Goal: Task Accomplishment & Management: Use online tool/utility

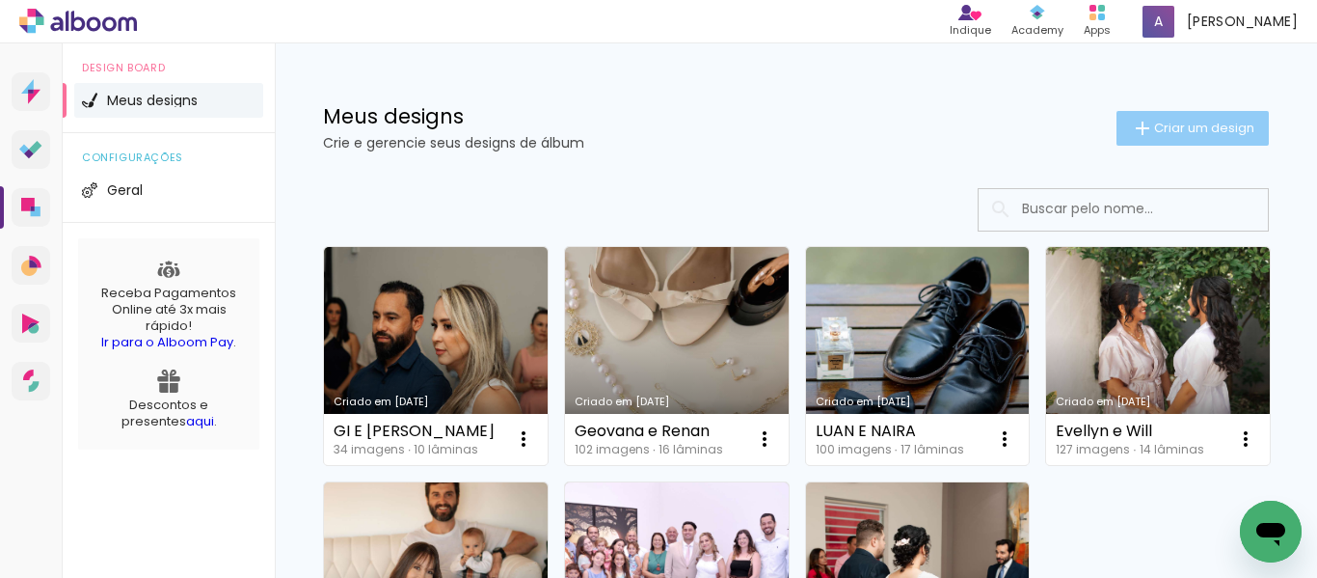
click at [1211, 123] on span "Criar um design" at bounding box center [1204, 127] width 100 height 13
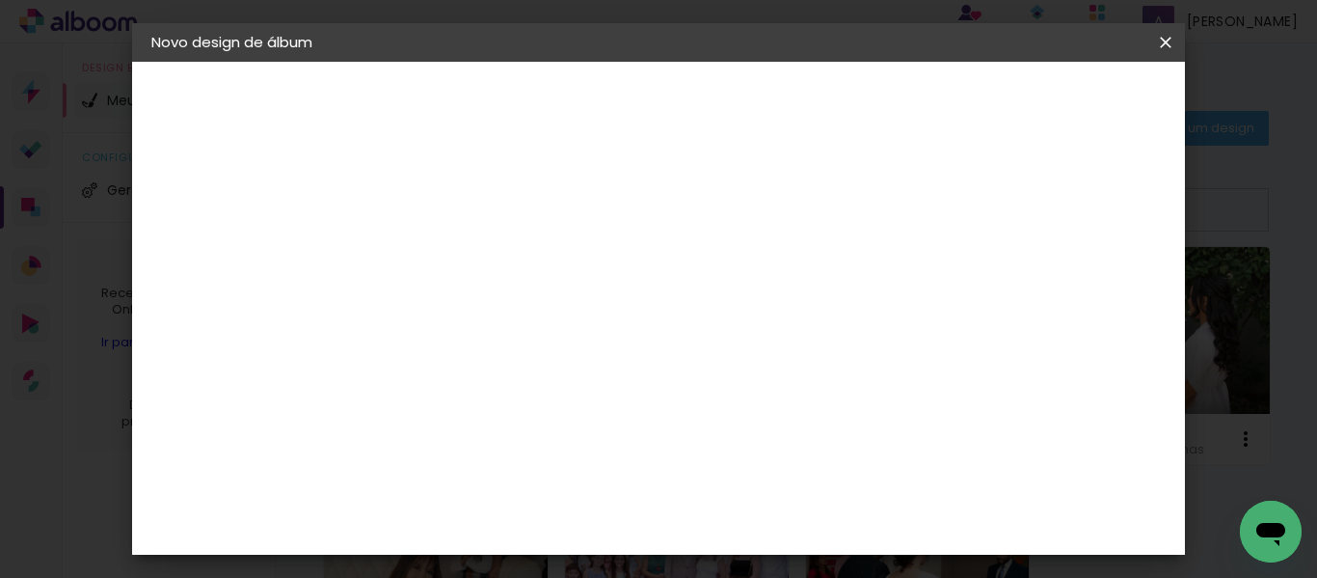
click at [467, 260] on input at bounding box center [467, 259] width 0 height 30
click at [467, 259] on input at bounding box center [467, 259] width 0 height 30
type input "[PERSON_NAME]"
click at [0, 0] on slot "Avançar" at bounding box center [0, 0] width 0 height 0
click at [593, 370] on input at bounding box center [515, 367] width 195 height 24
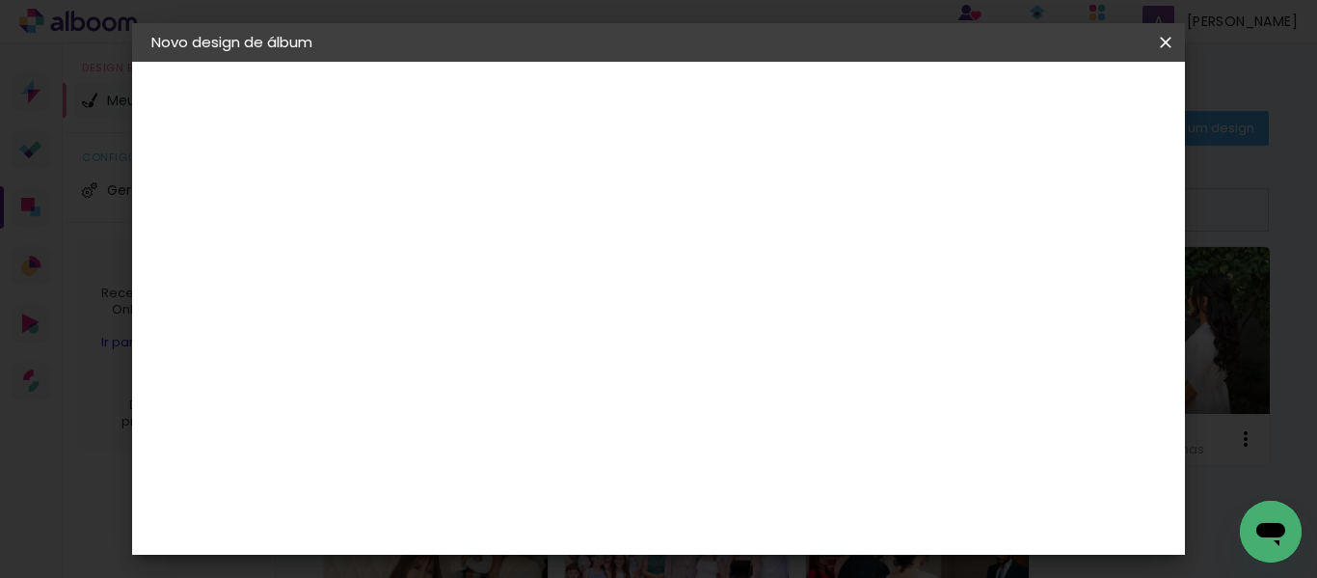
type input "GO"
type paper-input "GO"
click at [500, 429] on div "Go image" at bounding box center [476, 439] width 47 height 31
click at [775, 112] on paper-button "Avançar" at bounding box center [728, 102] width 94 height 33
click at [542, 321] on input "text" at bounding box center [504, 336] width 75 height 30
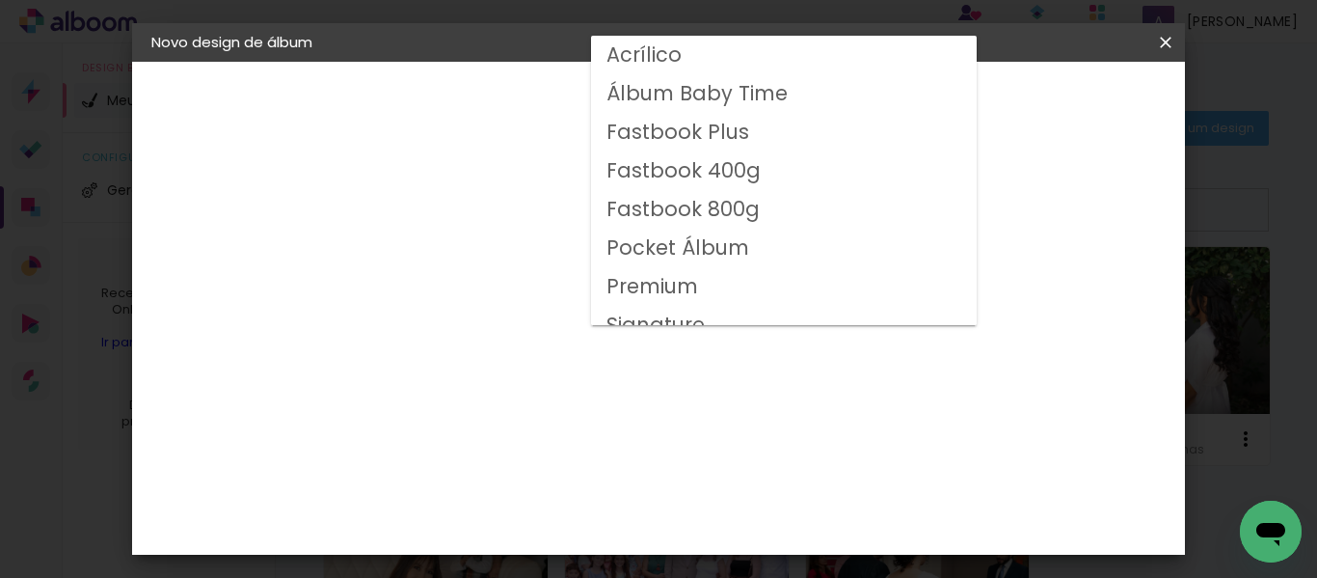
click at [0, 0] on slot "Fastbook 400g" at bounding box center [0, 0] width 0 height 0
type input "Fastbook 400g"
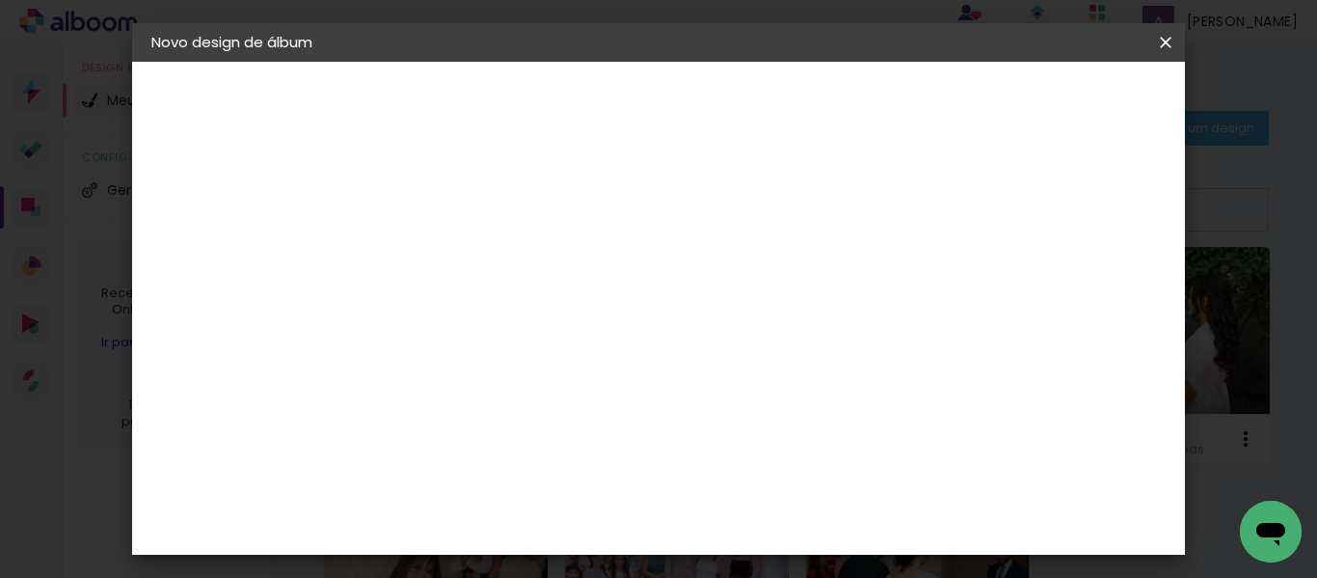
scroll to position [386, 0]
click at [597, 277] on span "30 × 25" at bounding box center [552, 302] width 90 height 51
click at [781, 117] on paper-button "Avançar" at bounding box center [733, 102] width 94 height 33
click at [799, 101] on paper-button "Iniciar design" at bounding box center [757, 109] width 83 height 46
click at [828, 62] on iron-pages "Informações Dê um título ao seu álbum. Avançar Fornecedor Escolha um fornecedor…" at bounding box center [605, 62] width 445 height 0
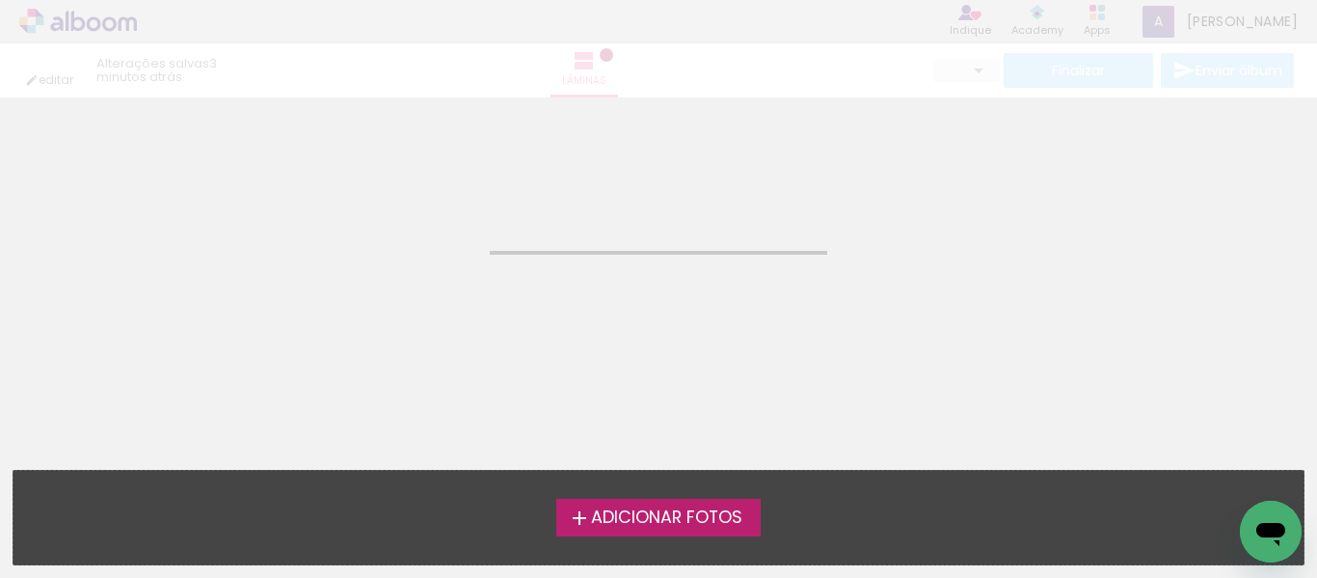
click at [638, 524] on span "Adicionar Fotos" at bounding box center [666, 517] width 151 height 17
click at [0, 0] on input "file" at bounding box center [0, 0] width 0 height 0
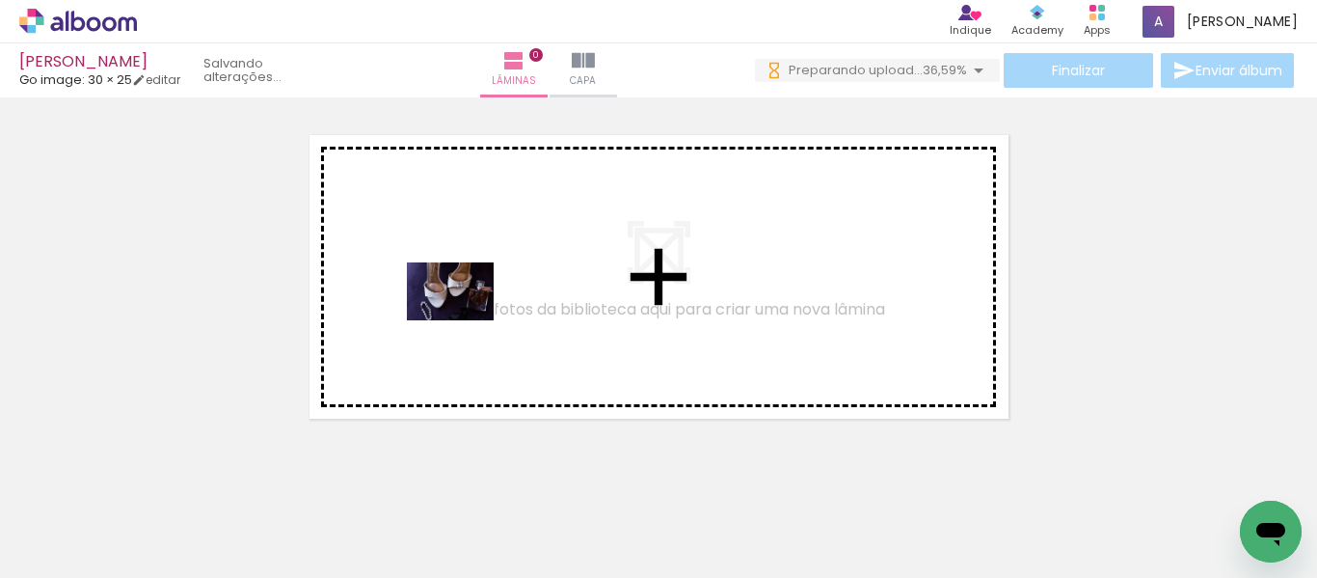
drag, startPoint x: 418, startPoint y: 377, endPoint x: 466, endPoint y: 319, distance: 74.7
click at [466, 319] on quentale-workspace at bounding box center [658, 289] width 1317 height 578
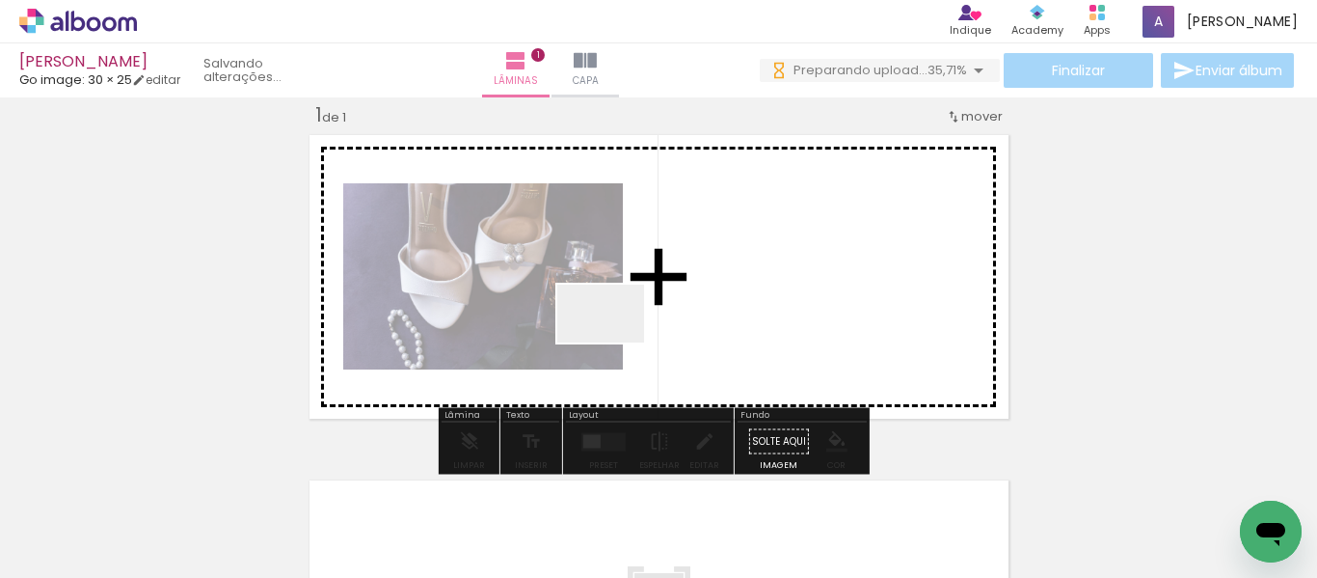
scroll to position [25, 0]
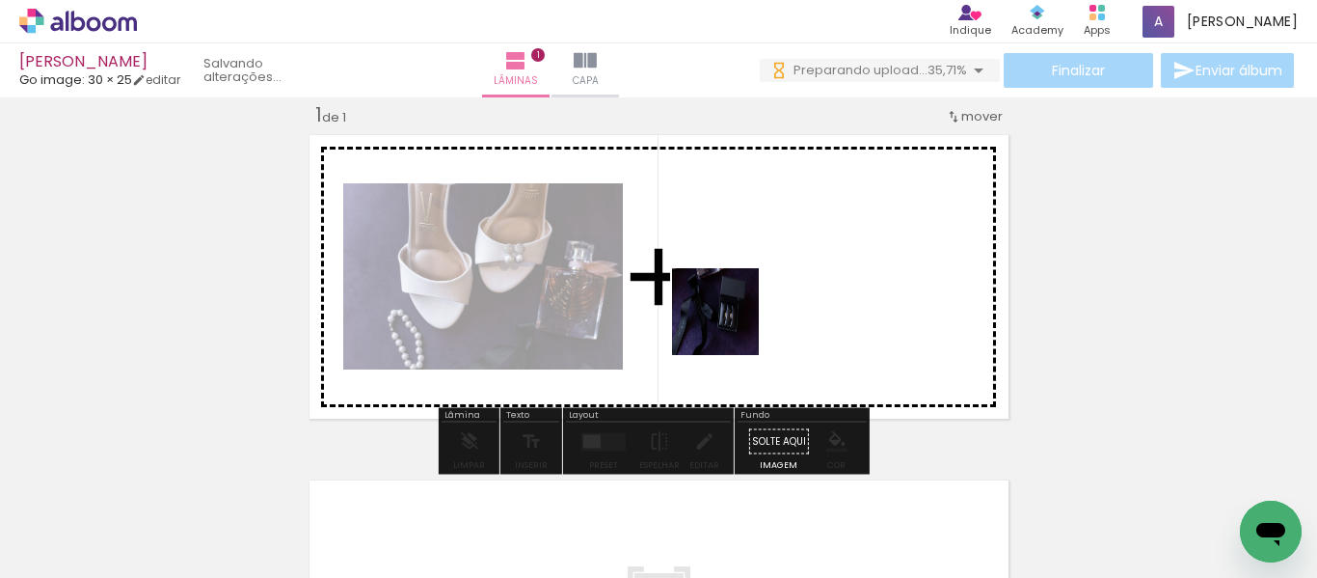
drag, startPoint x: 310, startPoint y: 514, endPoint x: 730, endPoint y: 326, distance: 459.6
click at [730, 326] on quentale-workspace at bounding box center [658, 289] width 1317 height 578
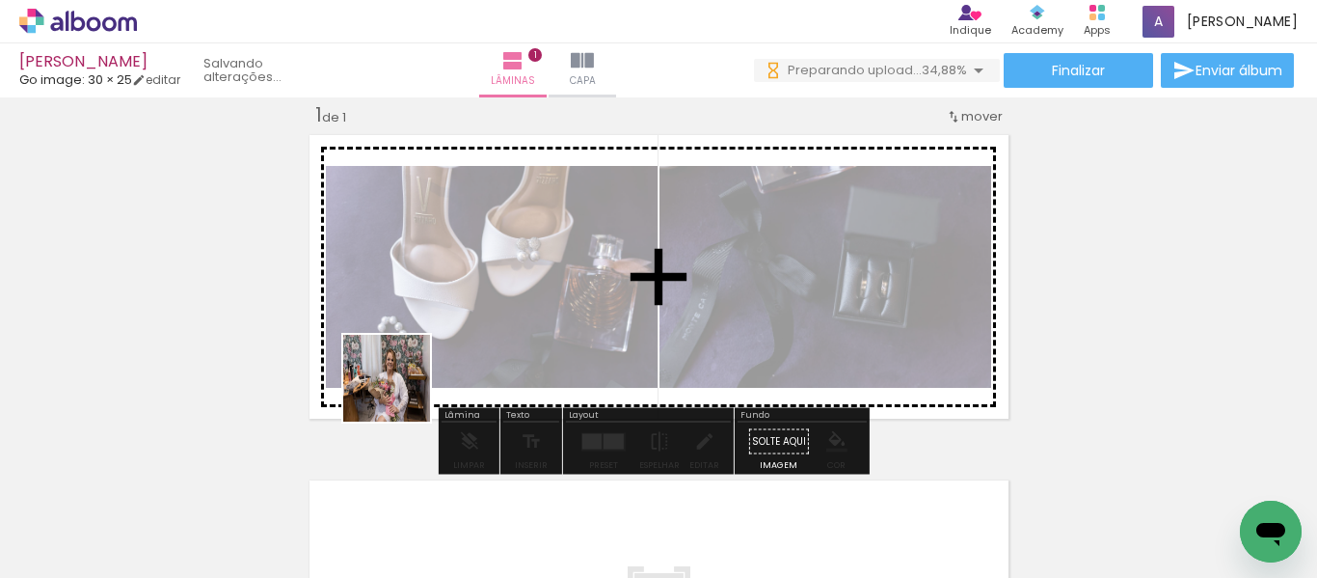
scroll to position [0, 0]
drag, startPoint x: 403, startPoint y: 528, endPoint x: 402, endPoint y: 383, distance: 145.6
click at [402, 383] on quentale-workspace at bounding box center [658, 289] width 1317 height 578
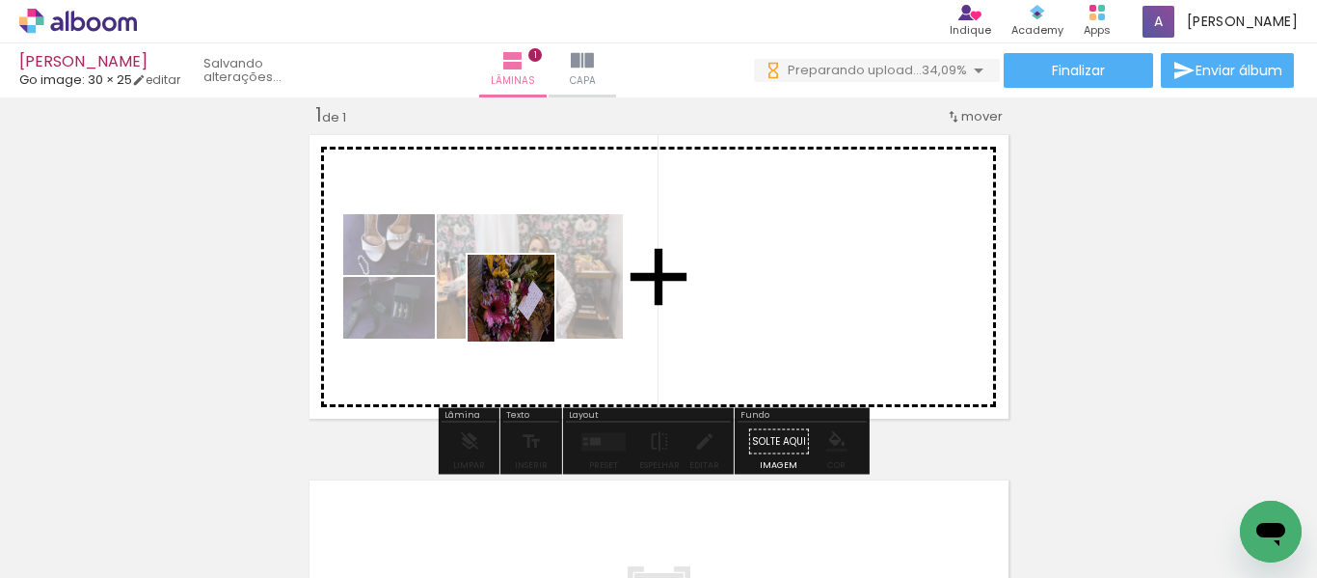
drag, startPoint x: 515, startPoint y: 432, endPoint x: 525, endPoint y: 312, distance: 120.0
click at [525, 312] on quentale-workspace at bounding box center [658, 289] width 1317 height 578
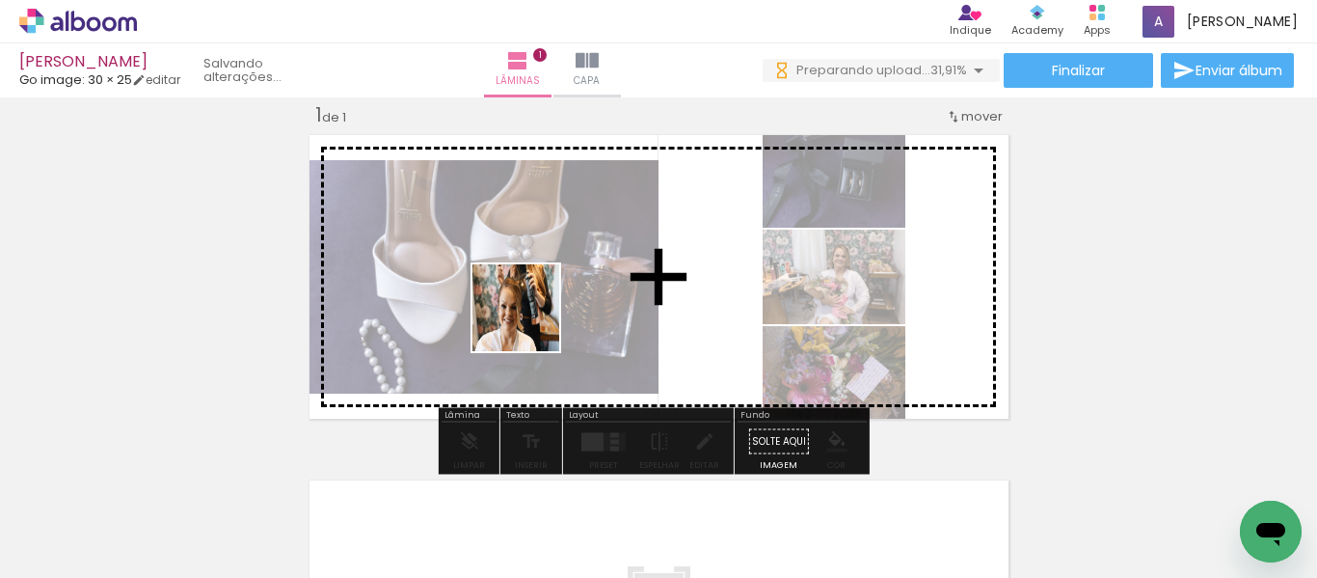
drag, startPoint x: 524, startPoint y: 522, endPoint x: 530, endPoint y: 322, distance: 199.7
click at [530, 322] on quentale-workspace at bounding box center [658, 289] width 1317 height 578
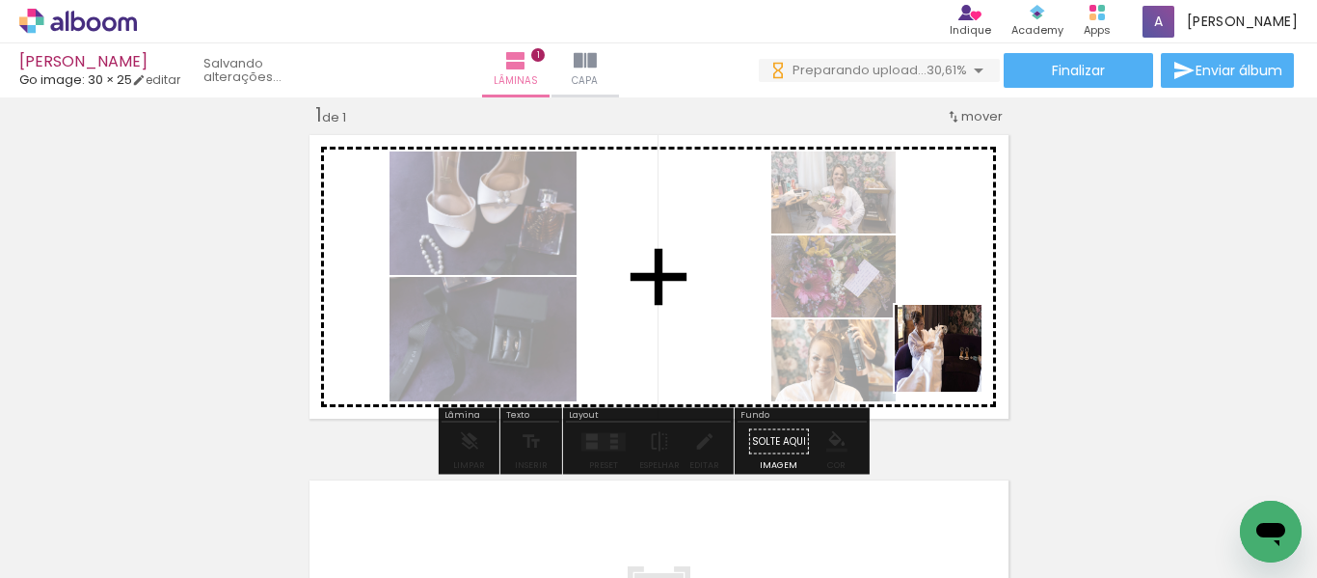
drag, startPoint x: 1044, startPoint y: 533, endPoint x: 953, endPoint y: 362, distance: 194.5
click at [953, 362] on quentale-workspace at bounding box center [658, 289] width 1317 height 578
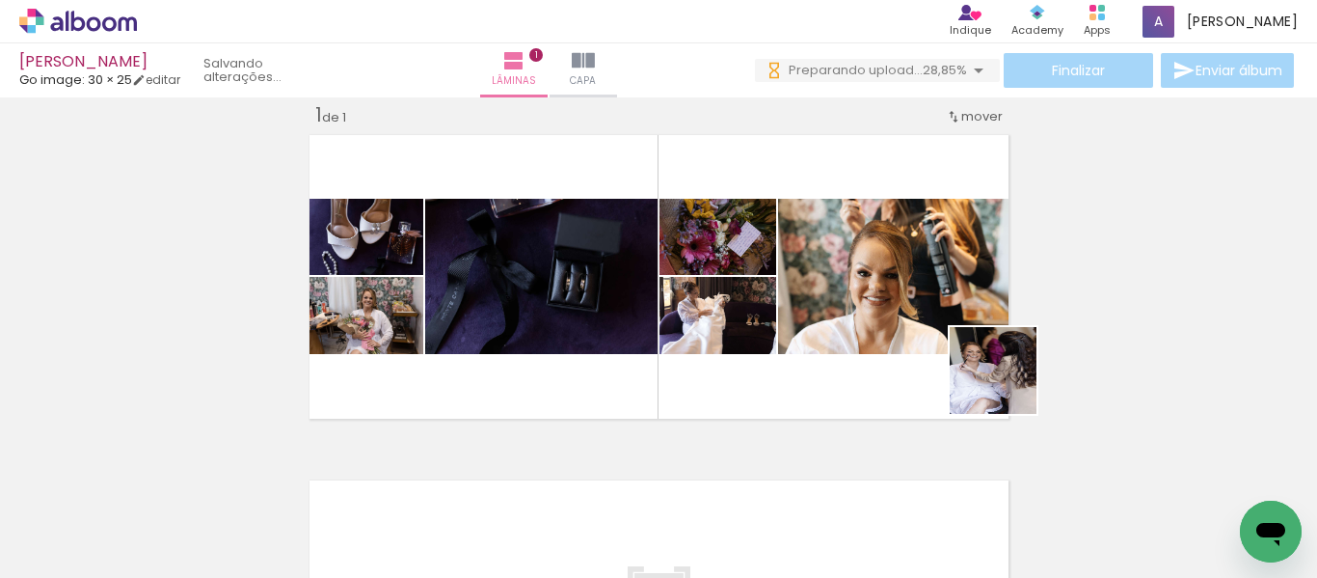
drag, startPoint x: 1147, startPoint y: 513, endPoint x: 956, endPoint y: 365, distance: 241.3
click at [956, 365] on quentale-workspace at bounding box center [658, 289] width 1317 height 578
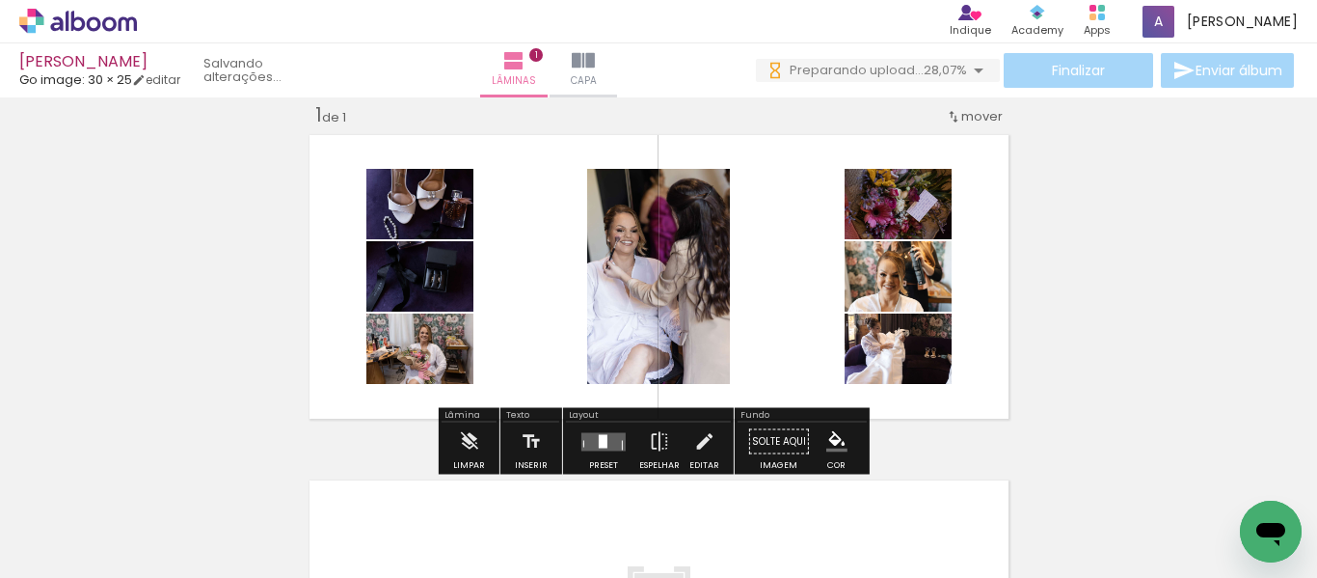
scroll to position [218, 0]
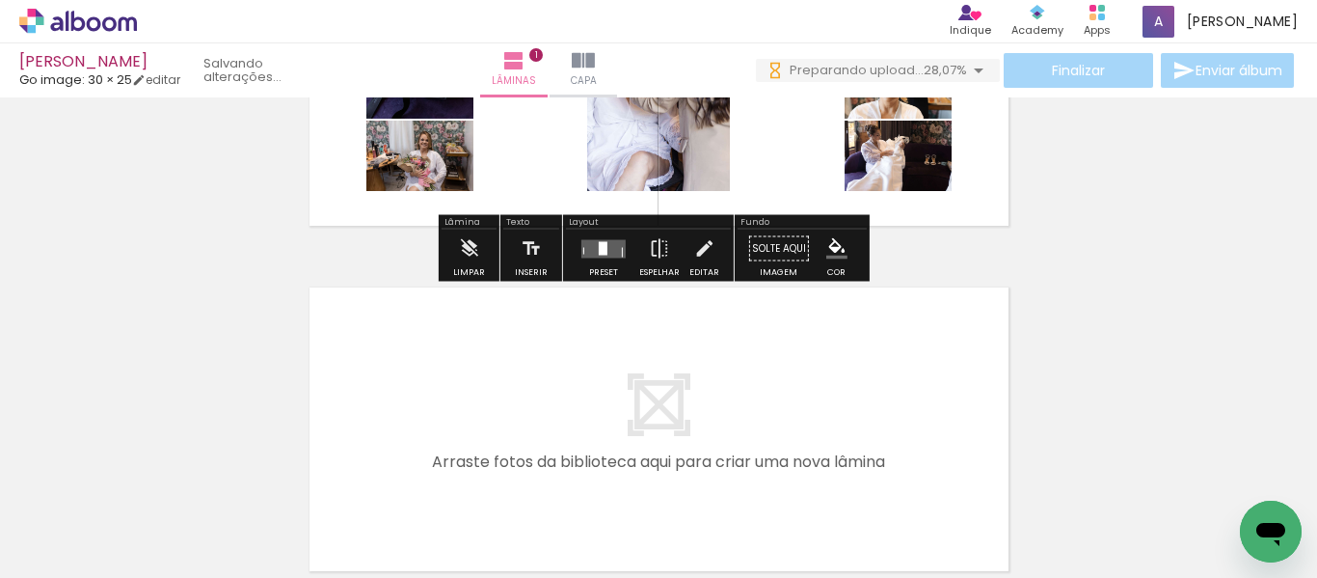
click at [585, 235] on div at bounding box center [604, 248] width 52 height 39
click at [0, 0] on div "Confirmar Cancelar" at bounding box center [0, 0] width 0 height 0
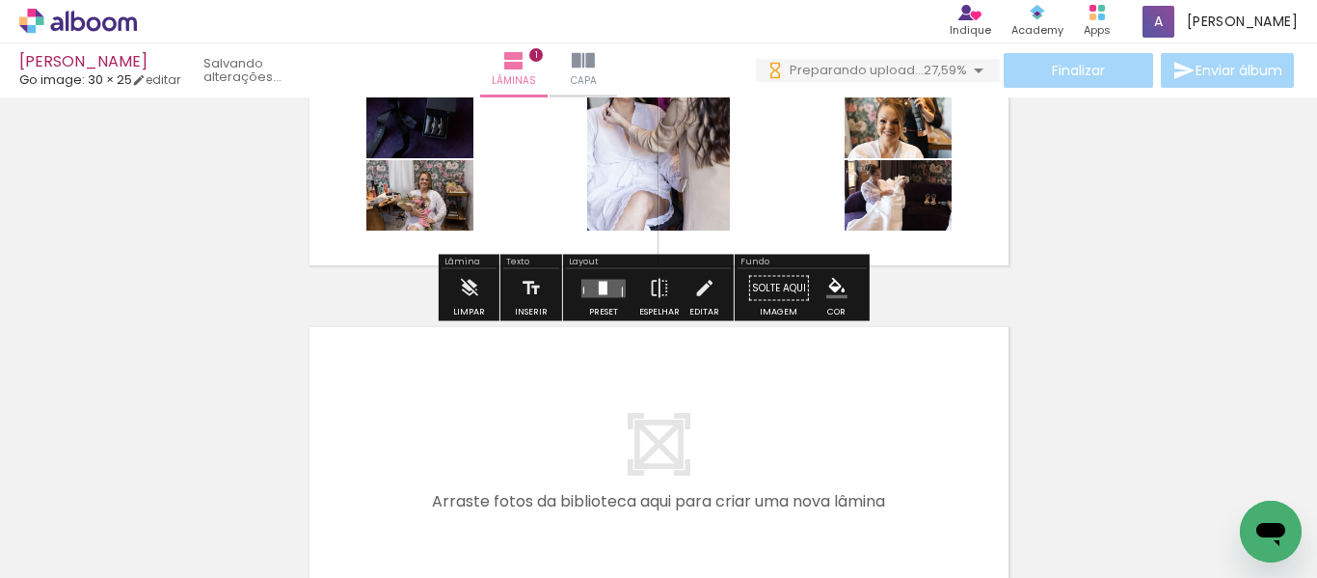
scroll to position [181, 0]
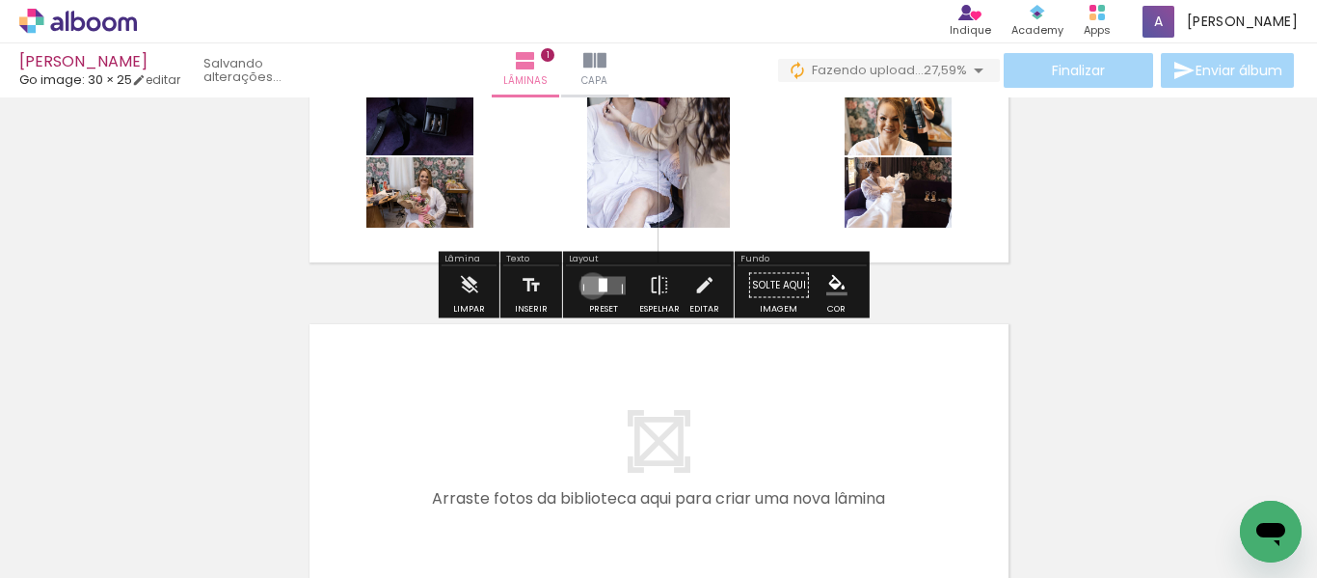
click at [588, 285] on quentale-layouter at bounding box center [603, 285] width 44 height 18
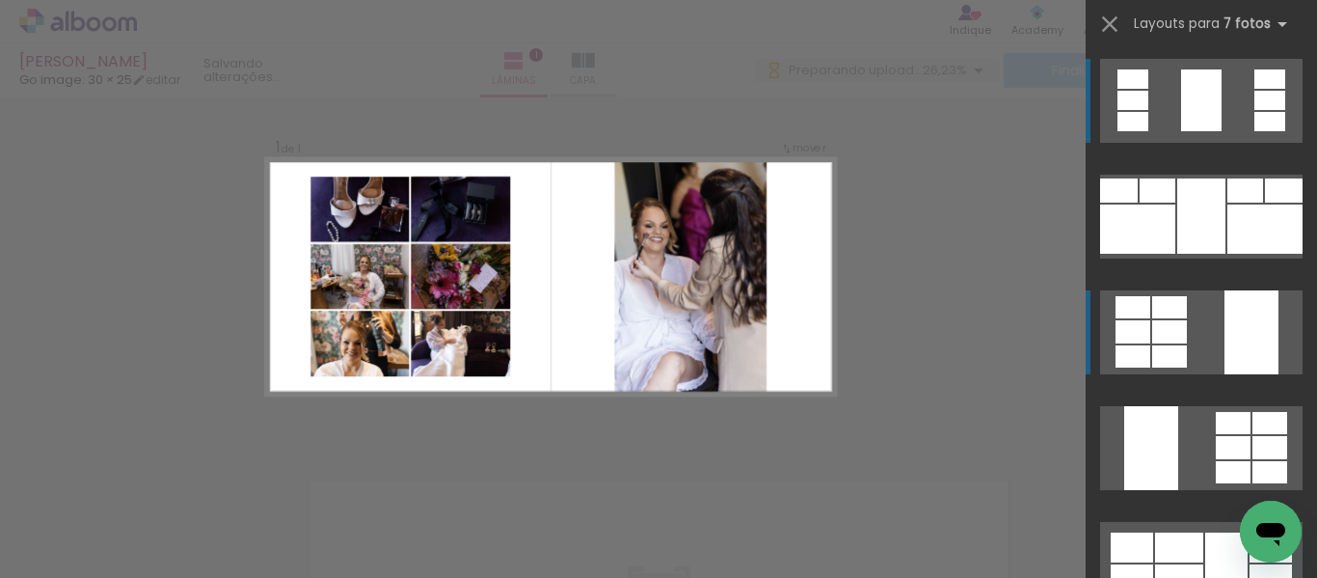
scroll to position [0, 0]
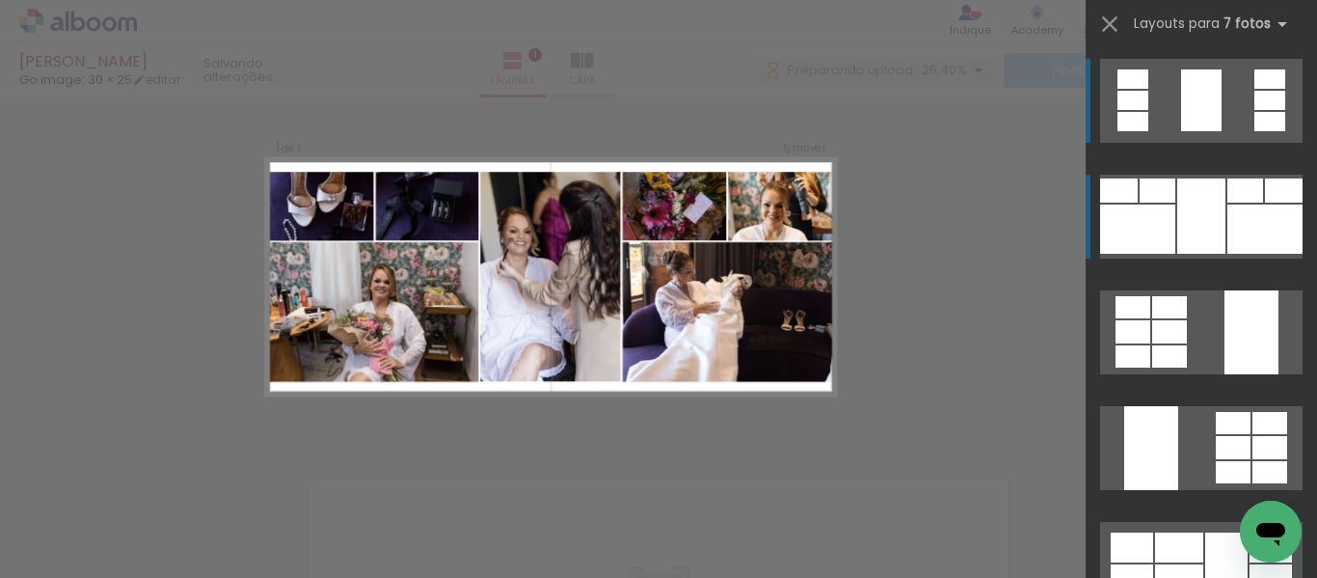
click at [1190, 223] on div at bounding box center [1201, 215] width 48 height 75
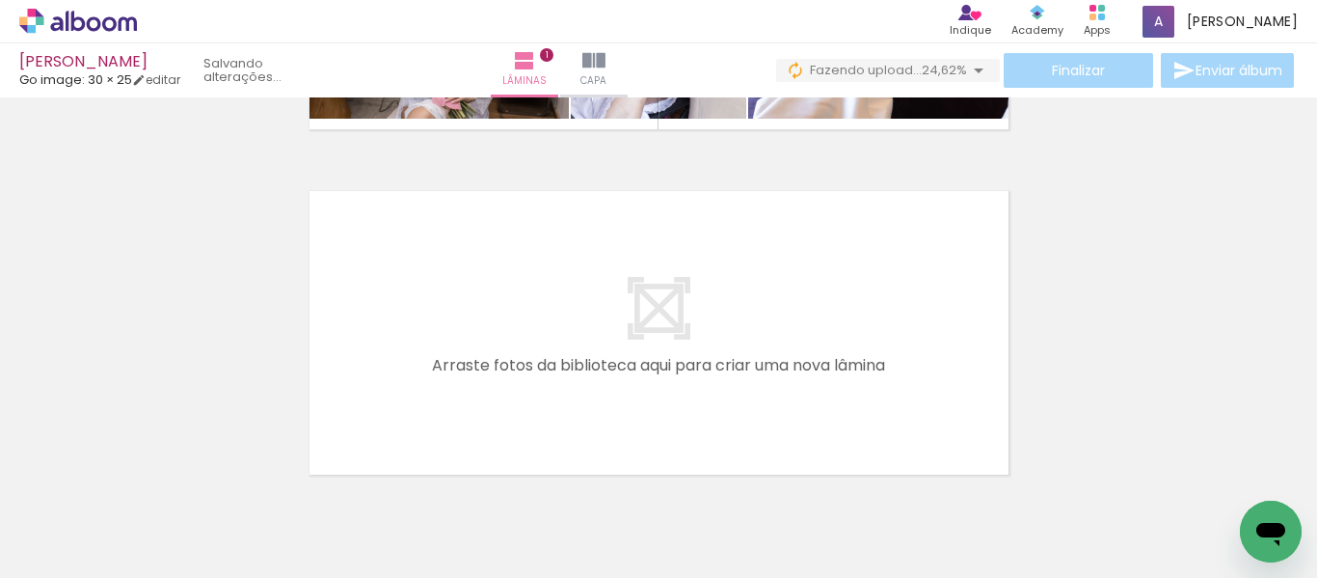
click at [75, 520] on input "Todas as fotos" at bounding box center [53, 519] width 73 height 16
click at [96, 522] on paper-menu-button "Todas as fotos Não utilizadas" at bounding box center [60, 520] width 94 height 18
click at [99, 518] on iron-icon at bounding box center [98, 519] width 15 height 15
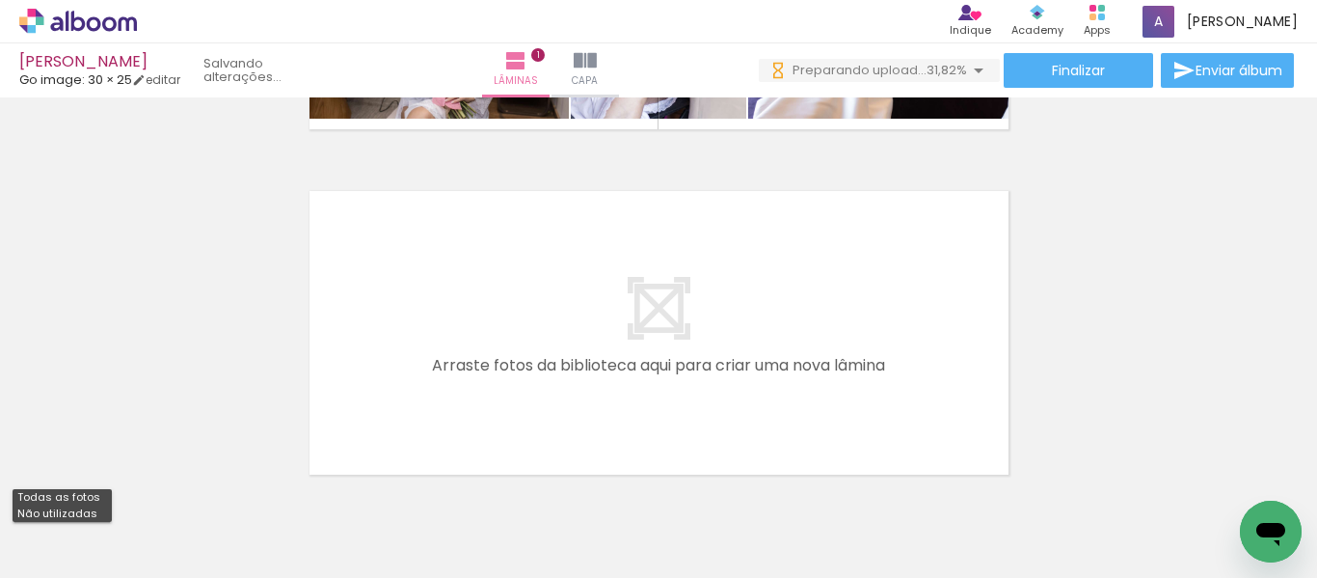
click at [94, 511] on paper-item "Não utilizadas" at bounding box center [62, 513] width 99 height 16
type input "Não utilizadas"
click at [92, 514] on div "Biblioteca 153 de 160 fotos Todas as fotos Não utilizadas Adicionar Fotos" at bounding box center [60, 517] width 120 height 95
drag, startPoint x: 203, startPoint y: 533, endPoint x: 319, endPoint y: 408, distance: 170.6
click at [270, 441] on quentale-workspace at bounding box center [658, 289] width 1317 height 578
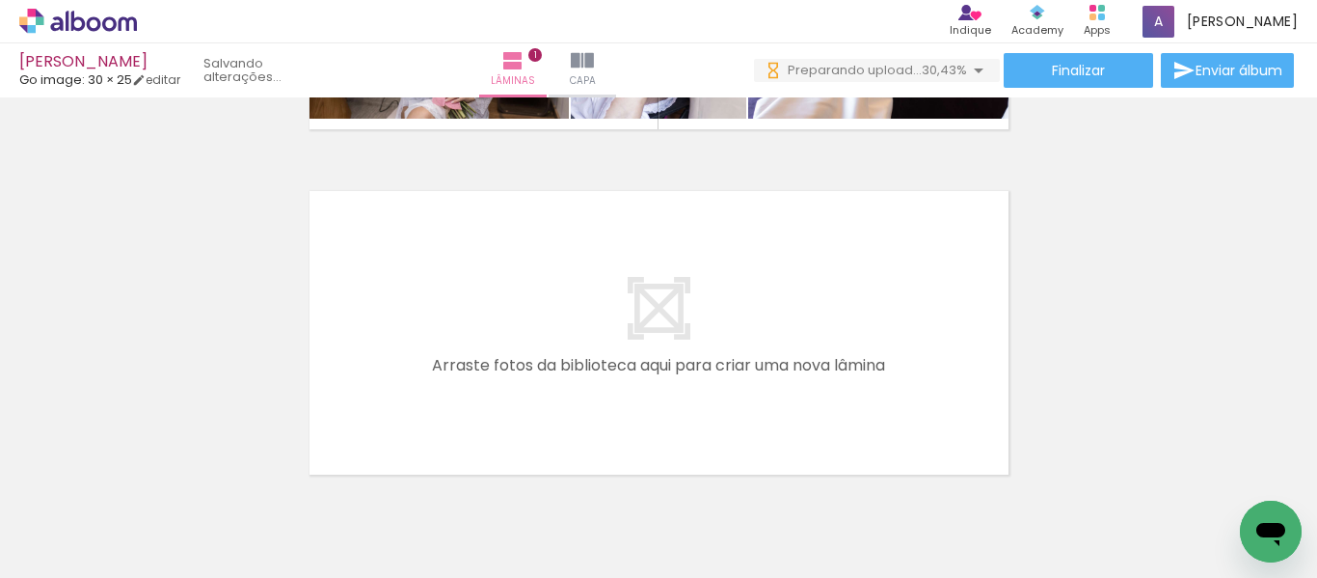
click at [347, 386] on quentale-layouter at bounding box center [659, 332] width 713 height 297
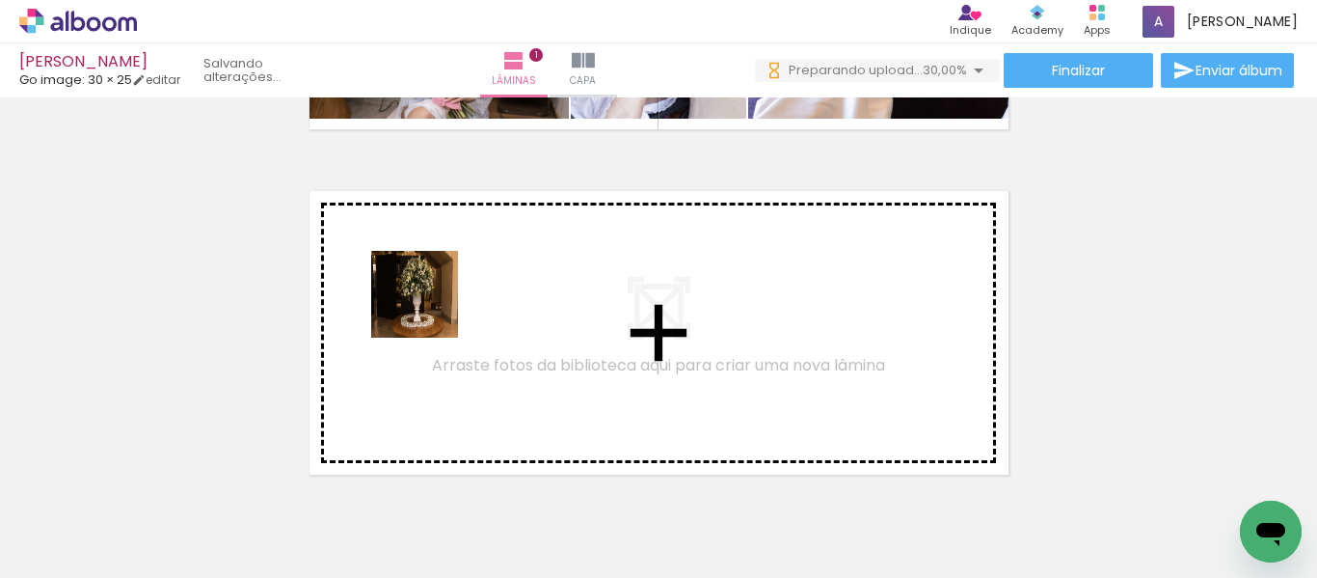
drag, startPoint x: 222, startPoint y: 519, endPoint x: 290, endPoint y: 531, distance: 69.6
click at [430, 311] on quentale-workspace at bounding box center [658, 289] width 1317 height 578
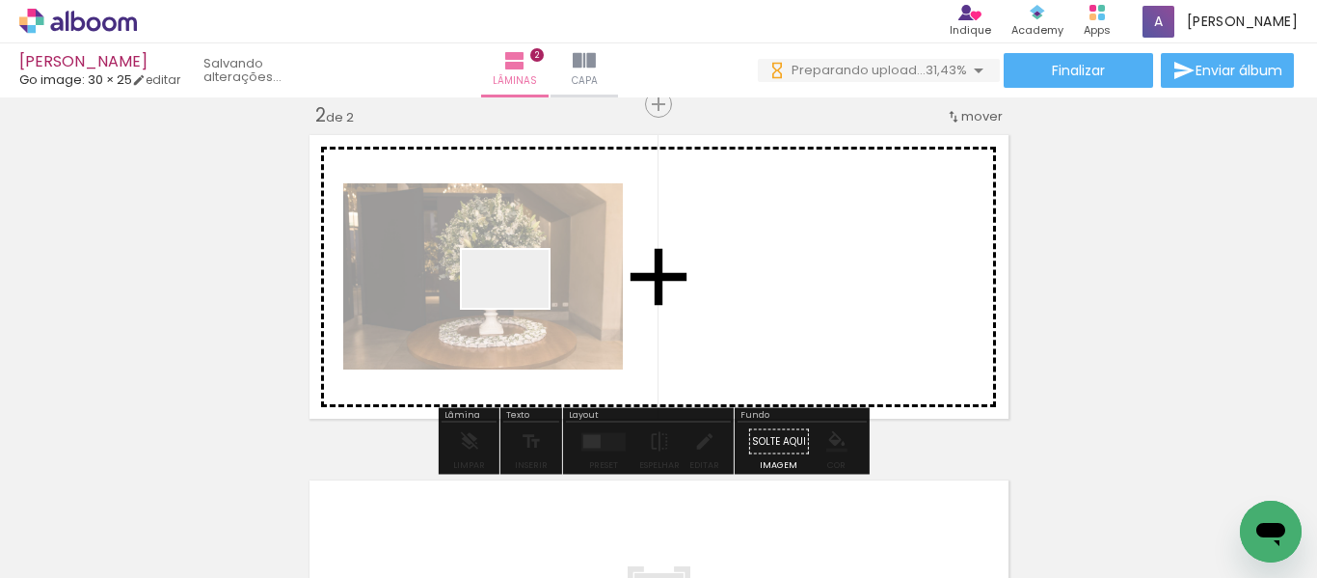
drag, startPoint x: 520, startPoint y: 308, endPoint x: 195, endPoint y: 526, distance: 391.8
click at [521, 307] on quentale-workspace at bounding box center [658, 289] width 1317 height 578
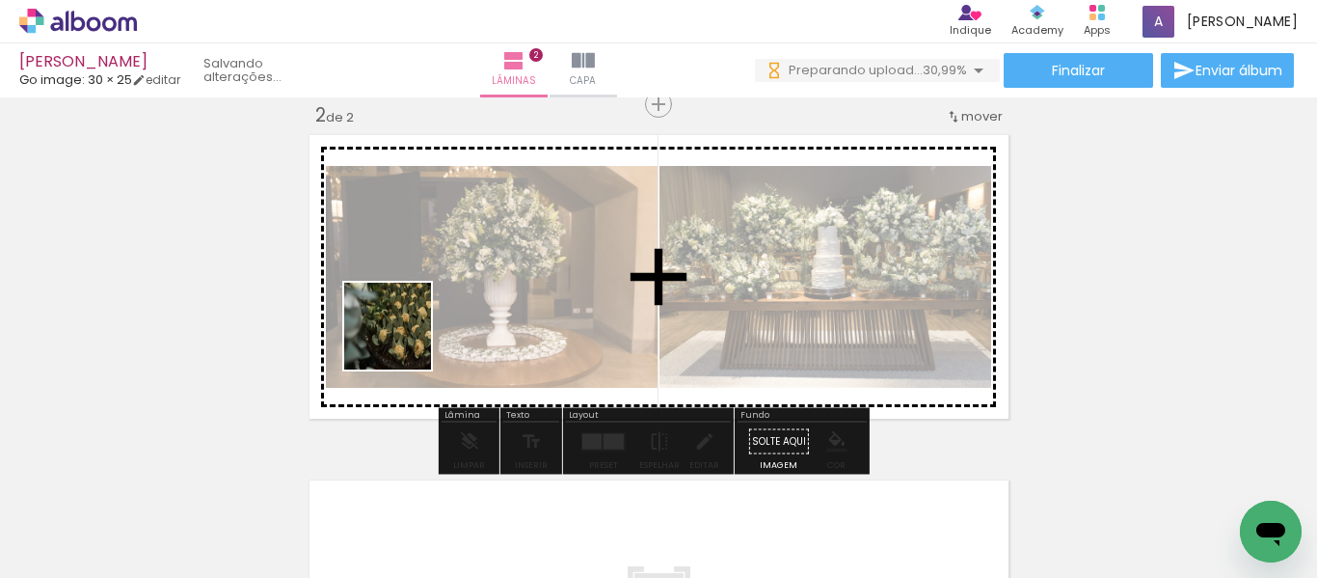
drag, startPoint x: 205, startPoint y: 535, endPoint x: 409, endPoint y: 334, distance: 286.3
click at [409, 334] on quentale-workspace at bounding box center [658, 289] width 1317 height 578
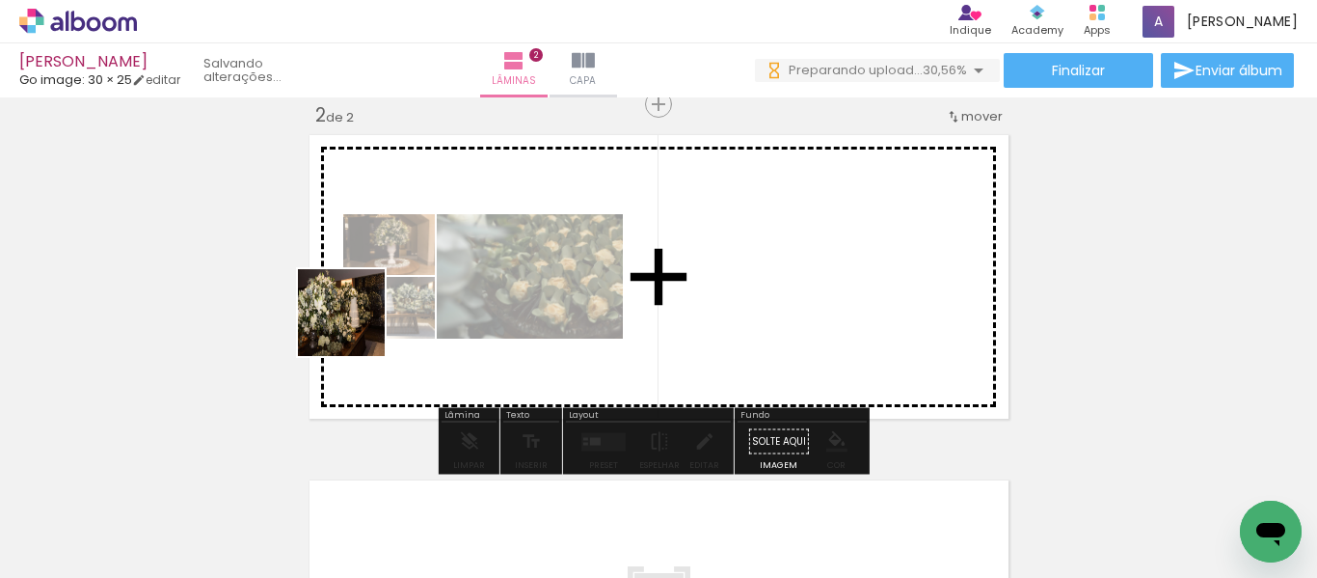
drag, startPoint x: 207, startPoint y: 524, endPoint x: 286, endPoint y: 456, distance: 104.6
click at [362, 321] on quentale-workspace at bounding box center [658, 289] width 1317 height 578
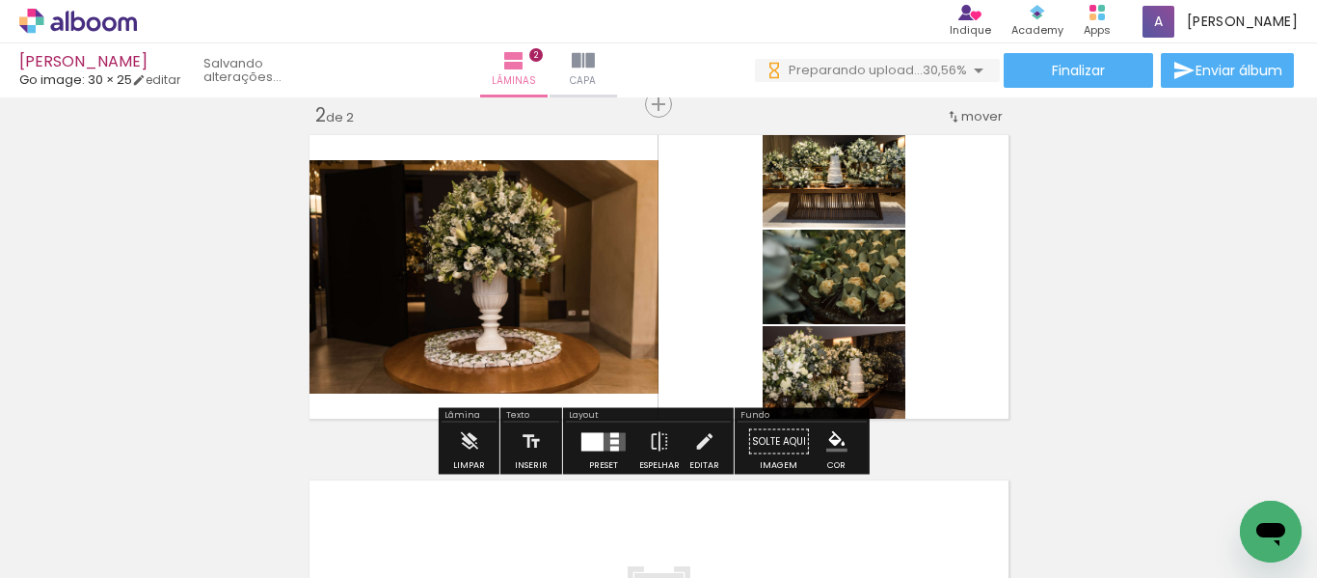
drag, startPoint x: 210, startPoint y: 517, endPoint x: 285, endPoint y: 518, distance: 75.2
click at [391, 350] on quentale-workspace at bounding box center [658, 289] width 1317 height 578
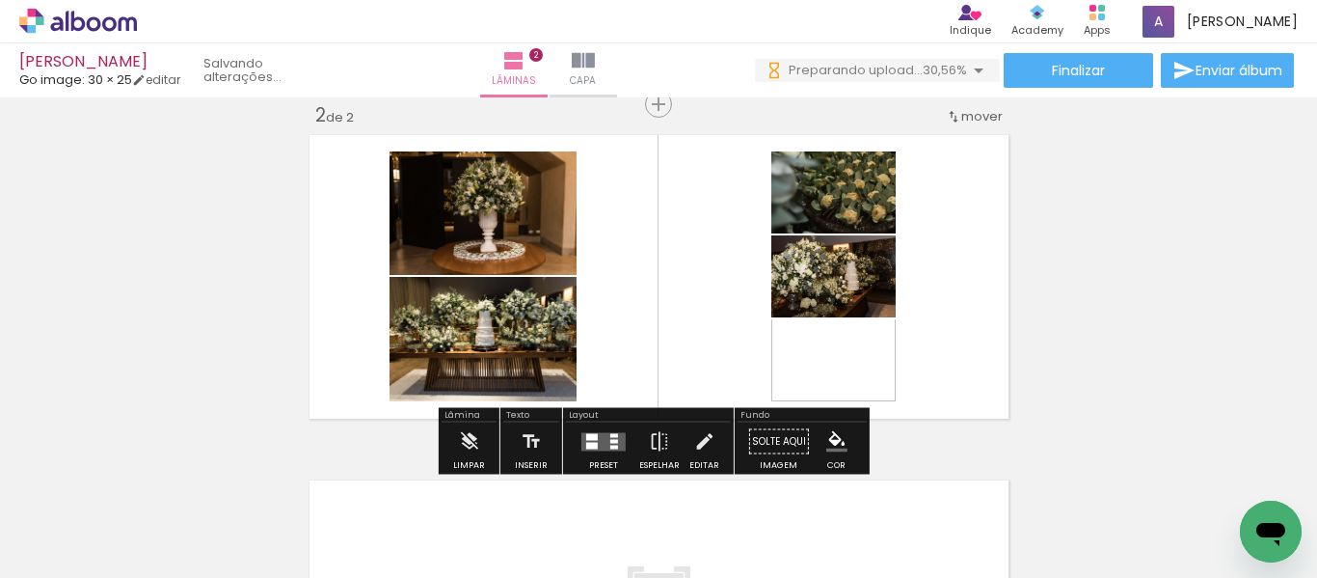
click at [289, 524] on div at bounding box center [300, 513] width 87 height 58
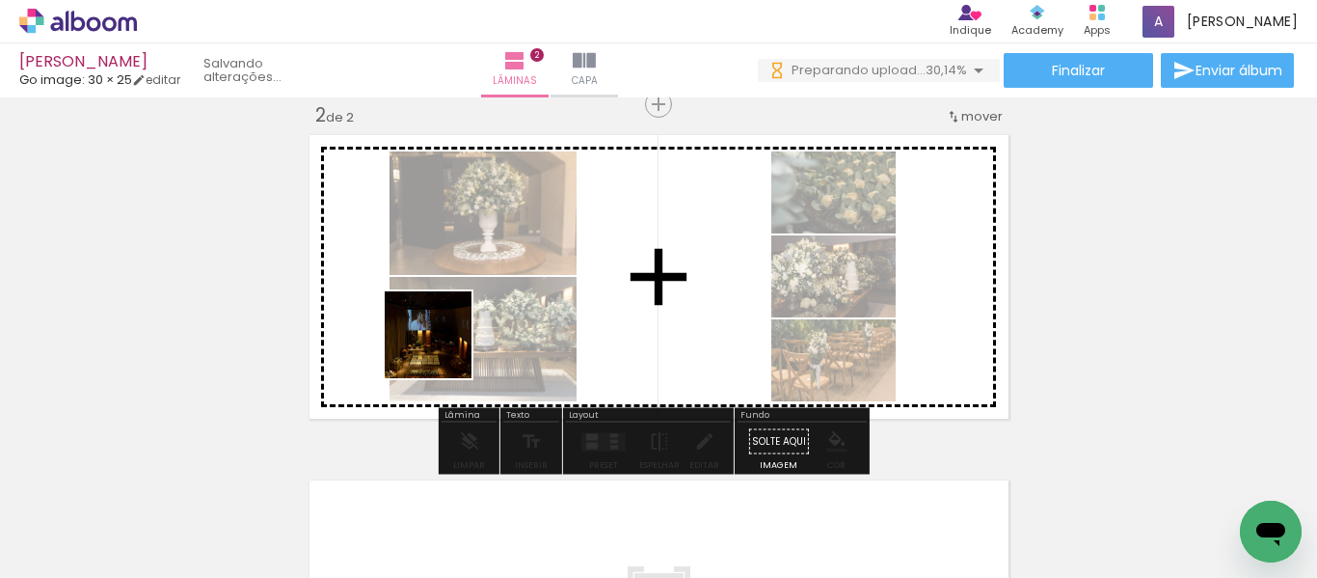
drag, startPoint x: 221, startPoint y: 522, endPoint x: 444, endPoint y: 347, distance: 282.9
click at [444, 347] on quentale-workspace at bounding box center [658, 289] width 1317 height 578
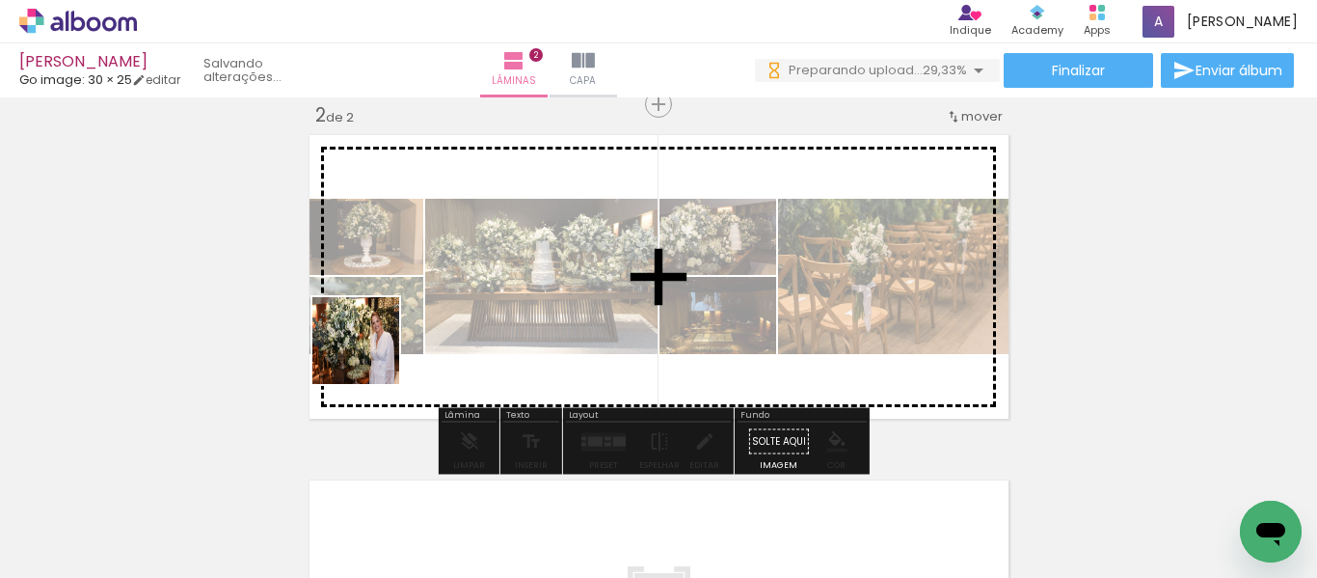
drag, startPoint x: 306, startPoint y: 413, endPoint x: 370, endPoint y: 355, distance: 86.7
click at [370, 355] on quentale-workspace at bounding box center [658, 289] width 1317 height 578
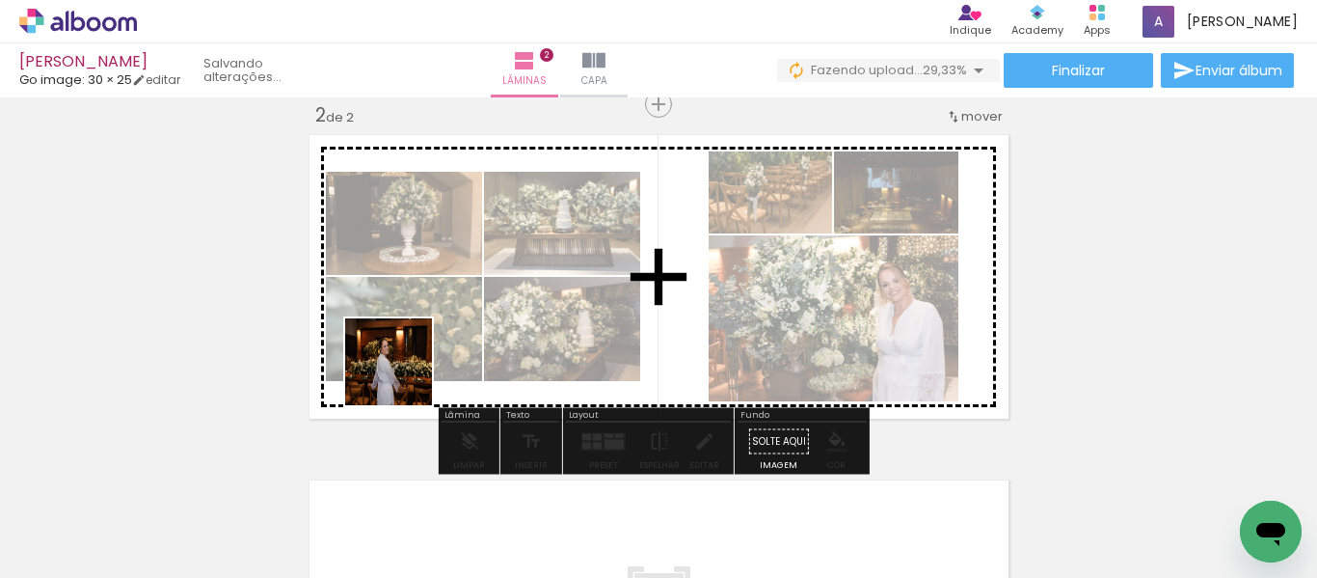
drag, startPoint x: 372, startPoint y: 391, endPoint x: 364, endPoint y: 527, distance: 136.2
click at [411, 365] on quentale-workspace at bounding box center [658, 289] width 1317 height 578
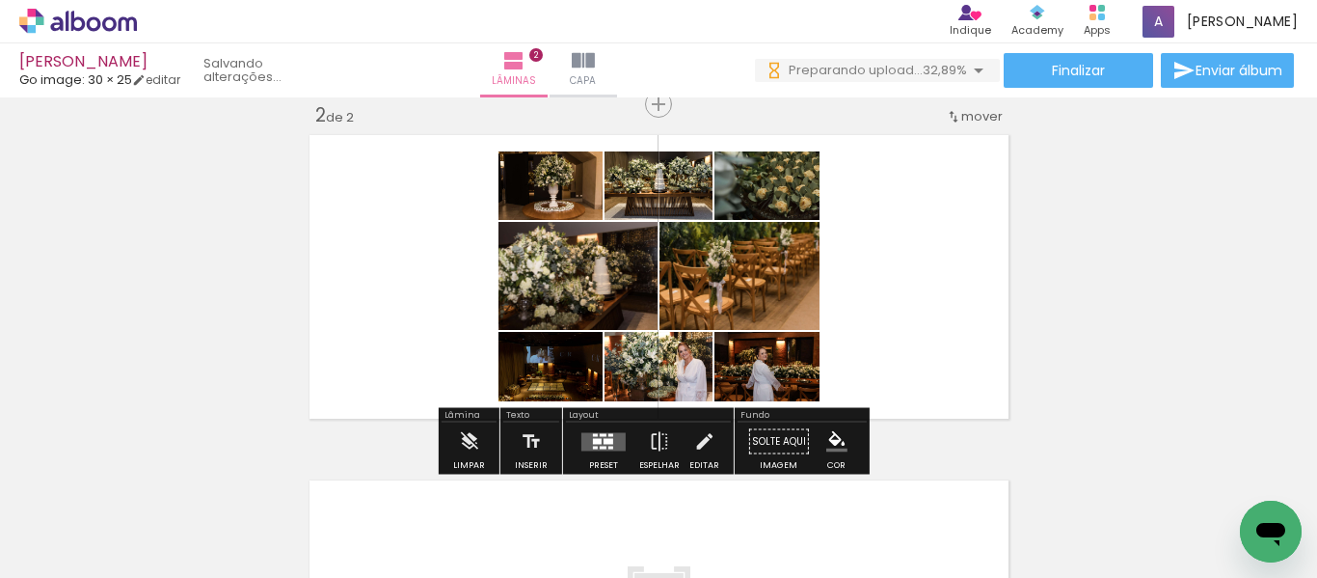
drag, startPoint x: 311, startPoint y: 530, endPoint x: 496, endPoint y: 345, distance: 261.1
click at [497, 345] on quentale-workspace at bounding box center [658, 289] width 1317 height 578
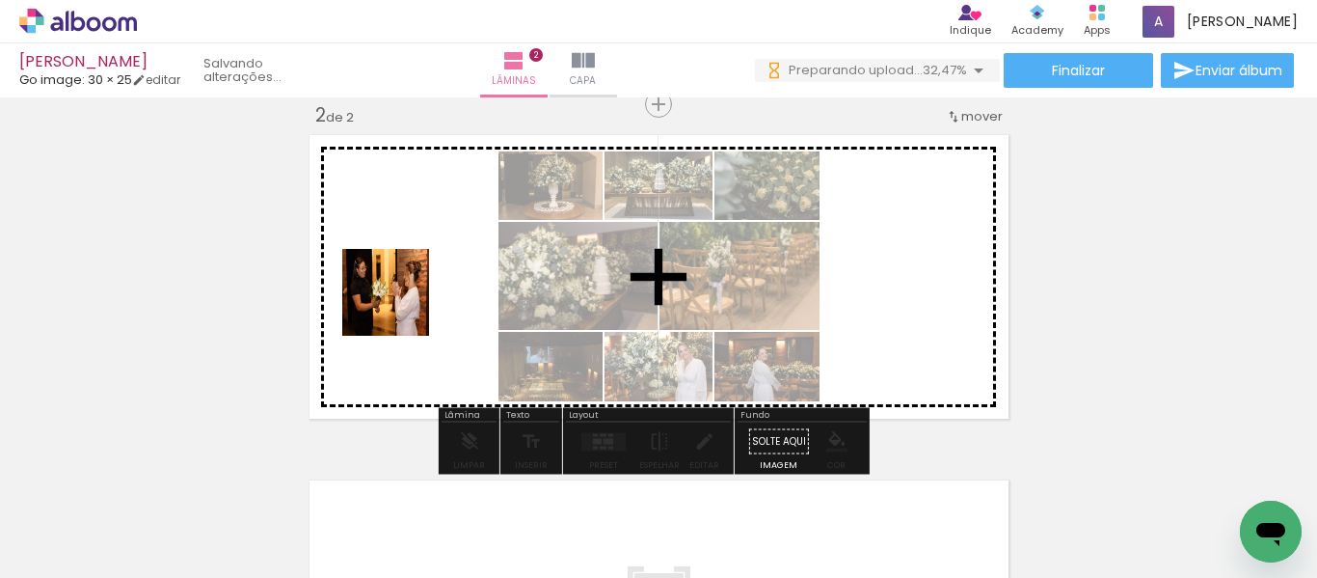
drag, startPoint x: 191, startPoint y: 522, endPoint x: 400, endPoint y: 307, distance: 300.0
click at [400, 307] on quentale-workspace at bounding box center [658, 289] width 1317 height 578
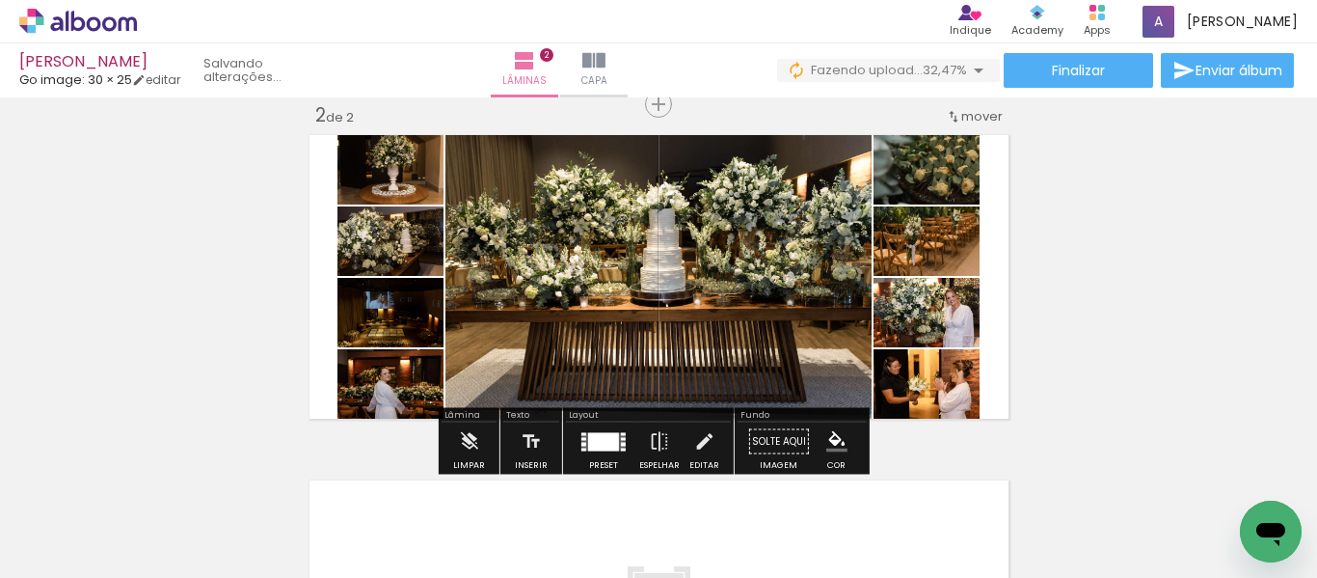
click at [594, 440] on div at bounding box center [603, 441] width 31 height 18
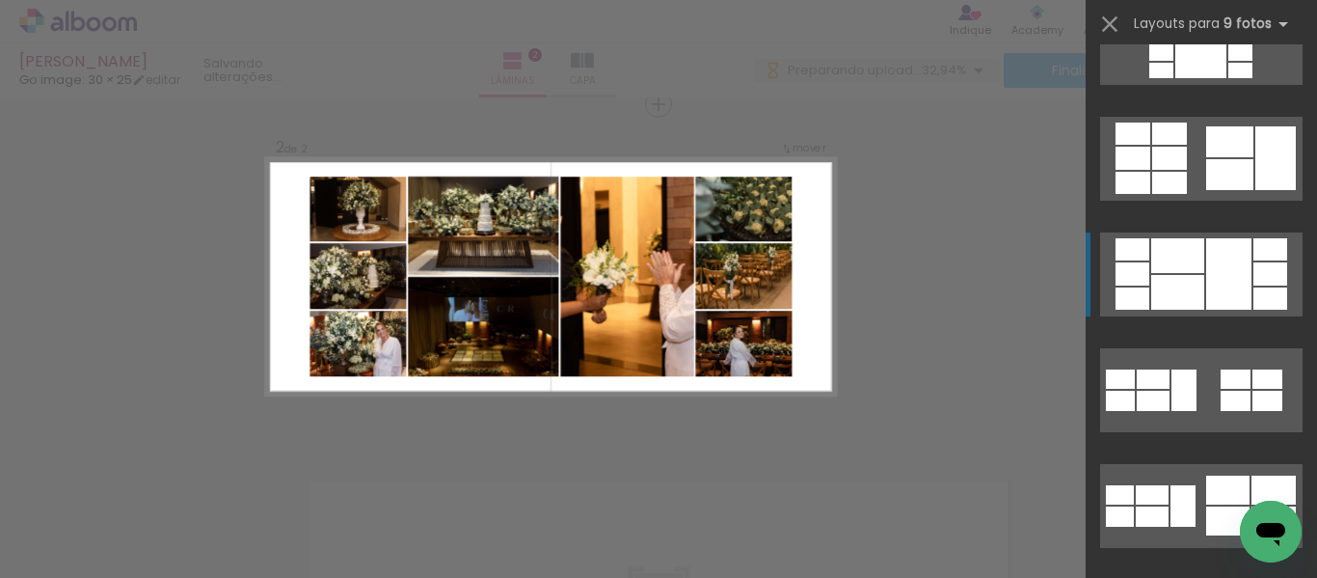
click at [1215, 265] on div at bounding box center [1228, 273] width 45 height 71
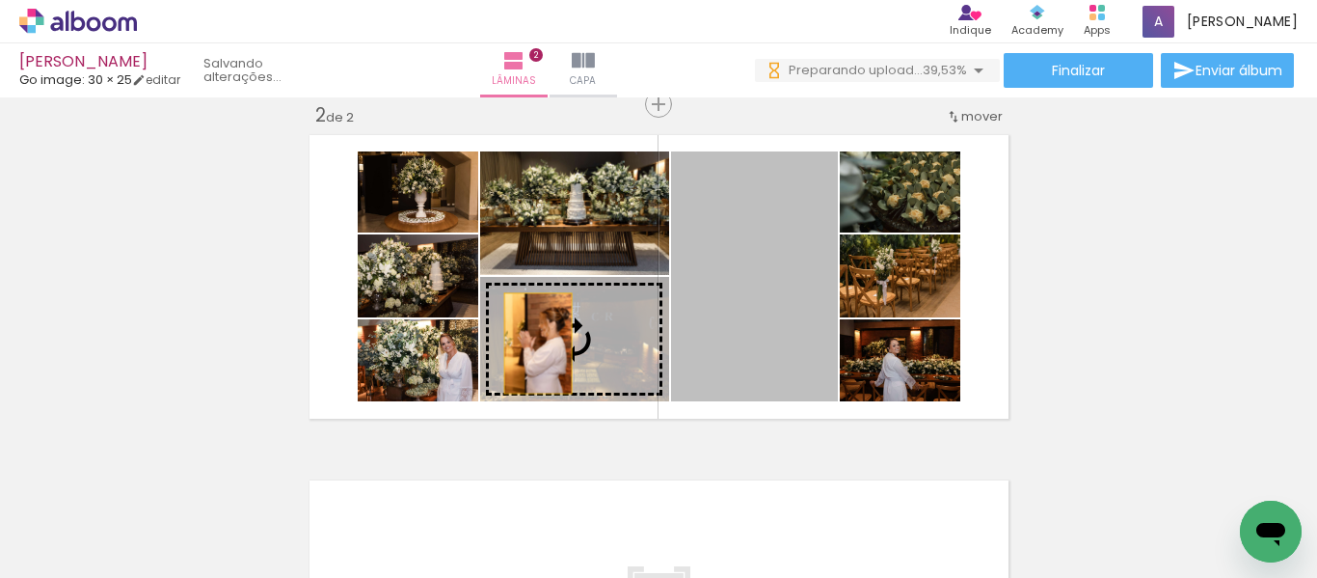
drag, startPoint x: 762, startPoint y: 289, endPoint x: 525, endPoint y: 347, distance: 243.2
click at [0, 0] on slot at bounding box center [0, 0] width 0 height 0
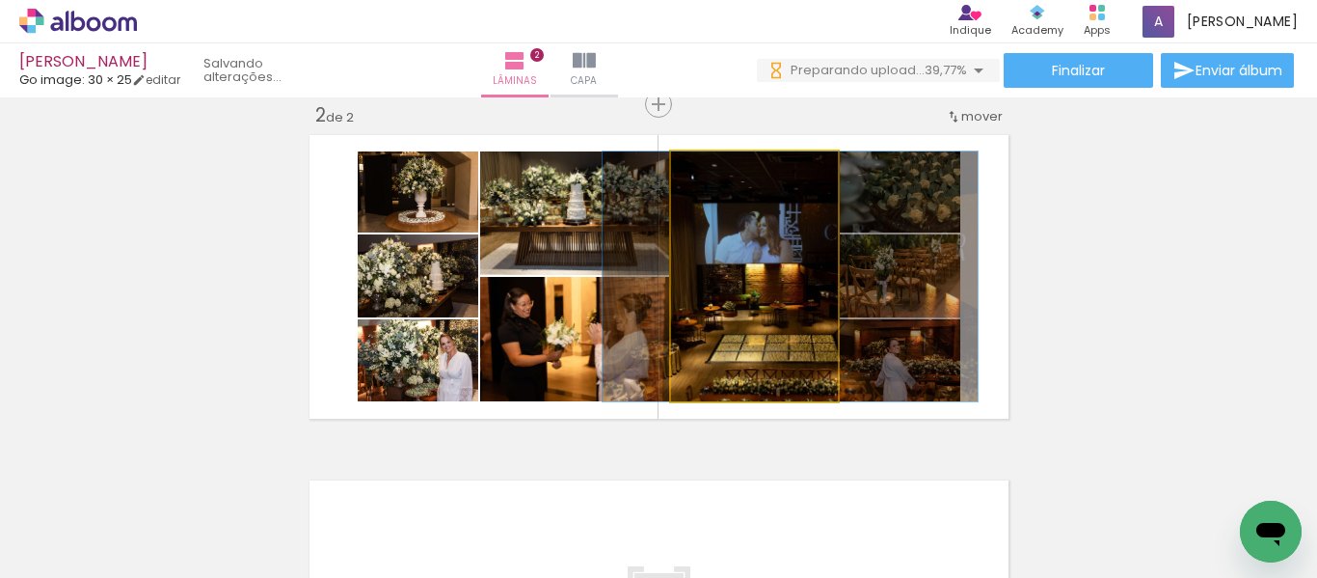
drag, startPoint x: 755, startPoint y: 341, endPoint x: 818, endPoint y: 336, distance: 62.9
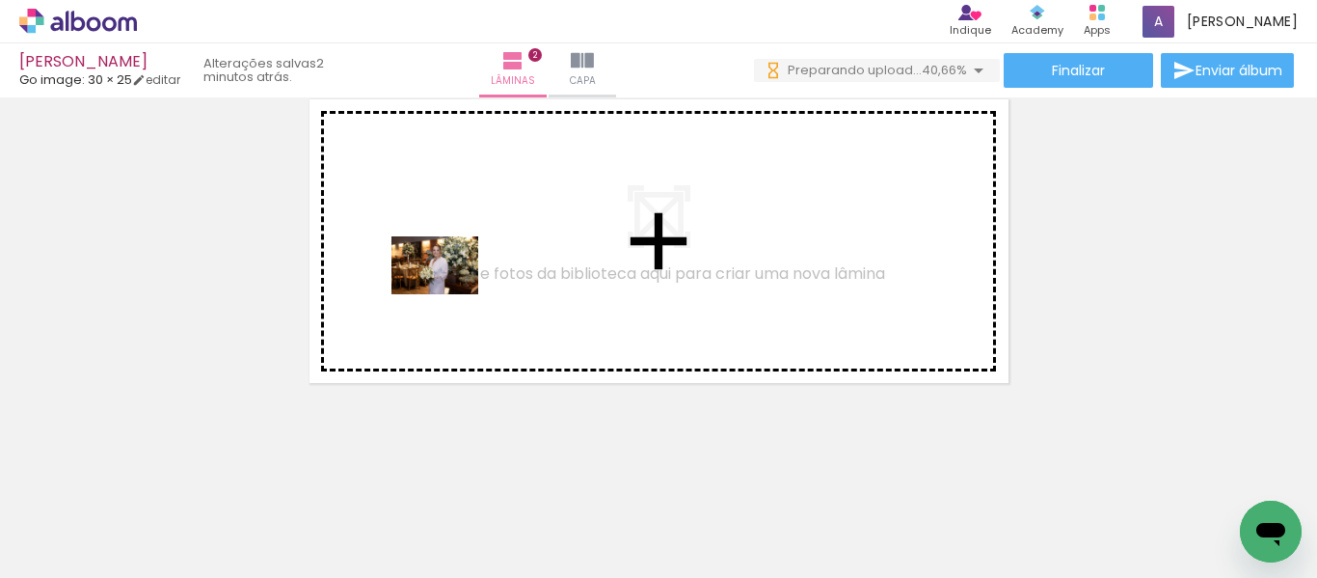
drag, startPoint x: 229, startPoint y: 481, endPoint x: 293, endPoint y: 528, distance: 80.0
click at [452, 291] on quentale-workspace at bounding box center [658, 289] width 1317 height 578
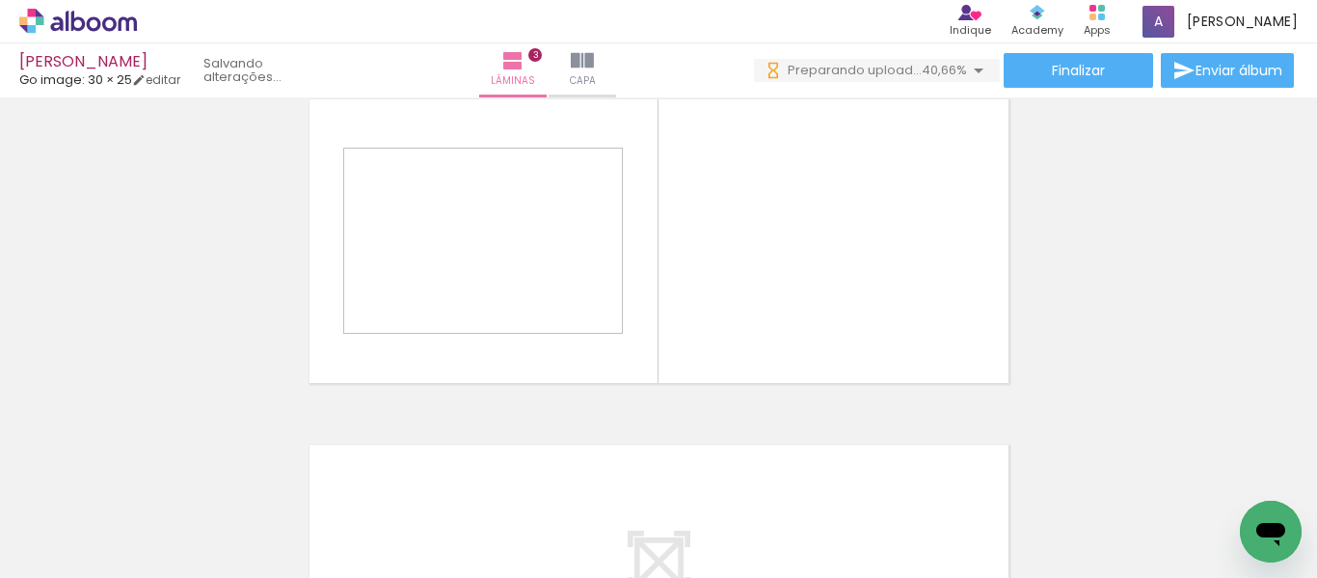
drag, startPoint x: 294, startPoint y: 527, endPoint x: 450, endPoint y: 318, distance: 261.1
click at [460, 295] on quentale-workspace at bounding box center [658, 289] width 1317 height 578
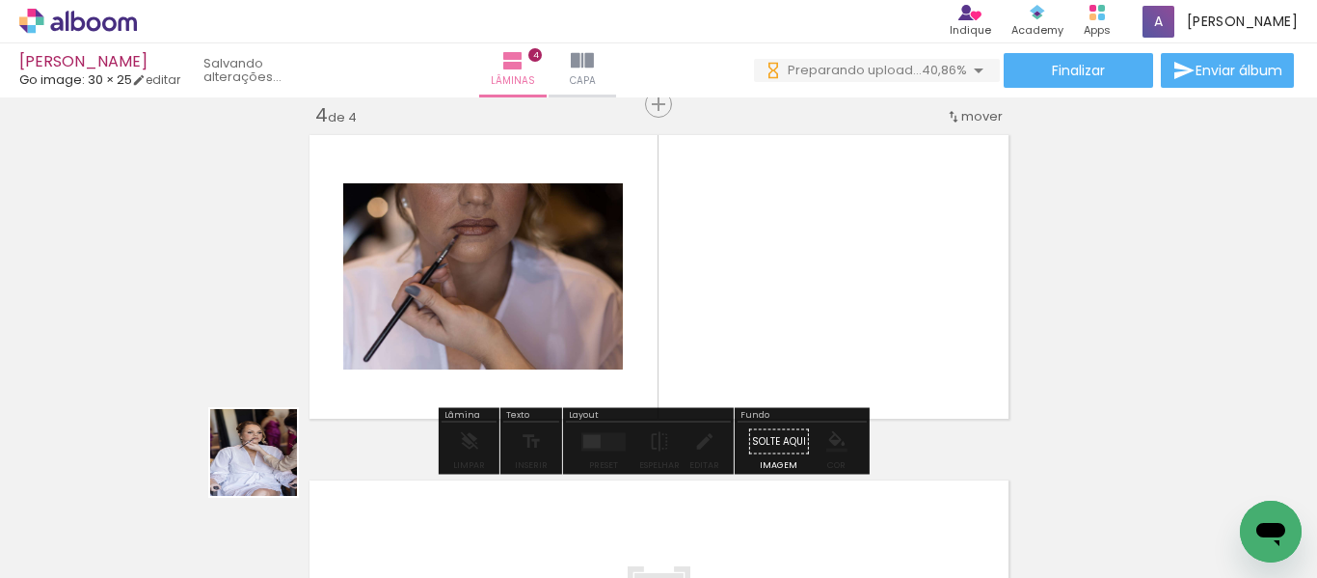
drag, startPoint x: 268, startPoint y: 467, endPoint x: 673, endPoint y: 279, distance: 446.5
click at [385, 360] on quentale-workspace at bounding box center [658, 289] width 1317 height 578
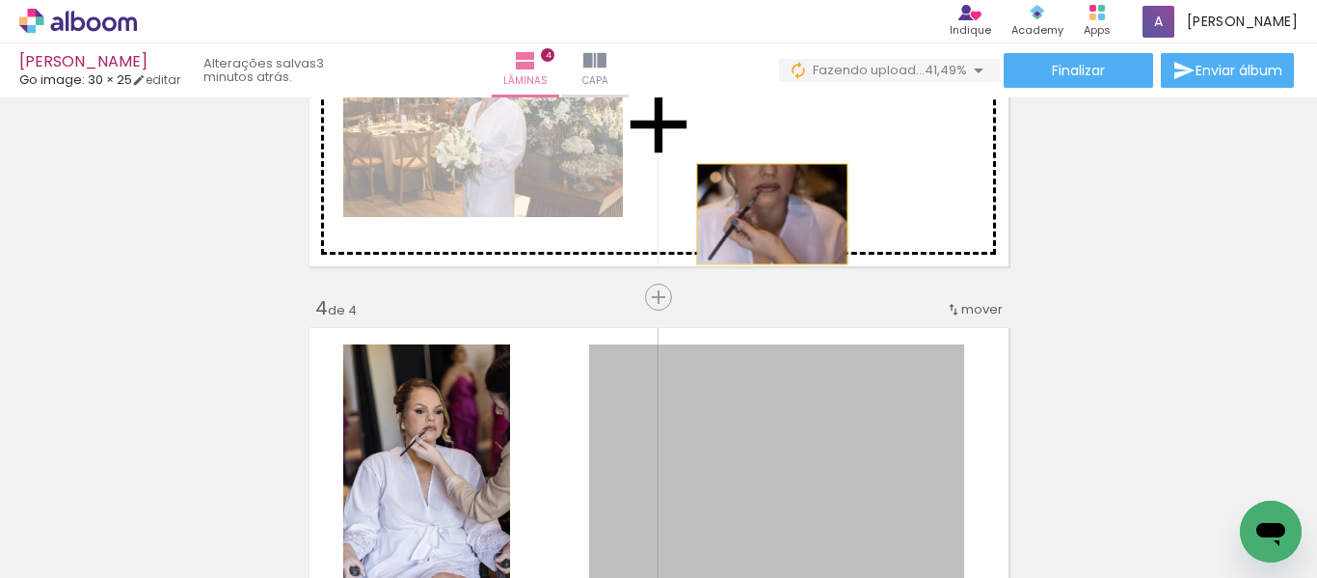
drag, startPoint x: 812, startPoint y: 423, endPoint x: 445, endPoint y: 411, distance: 366.6
click at [765, 202] on div "Inserir lâmina 1 de 4 Inserir lâmina 2 de 4 Inserir lâmina 3 de 4 Inserir lâmin…" at bounding box center [658, 99] width 1317 height 1727
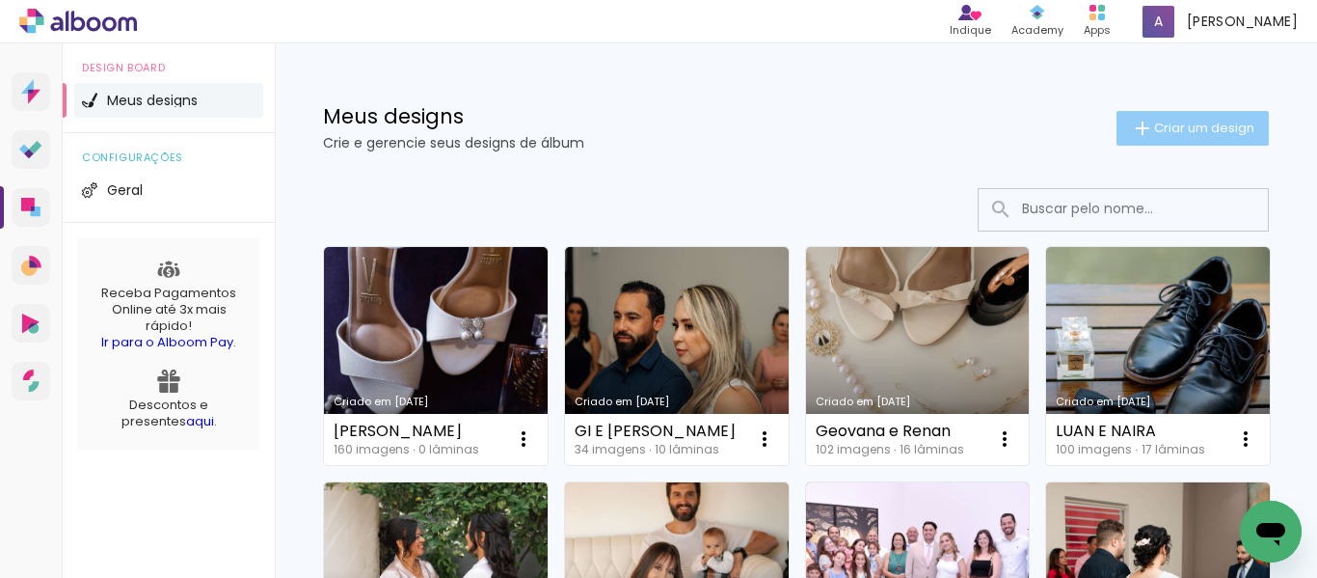
click at [1155, 137] on paper-button "Criar um design" at bounding box center [1192, 128] width 152 height 35
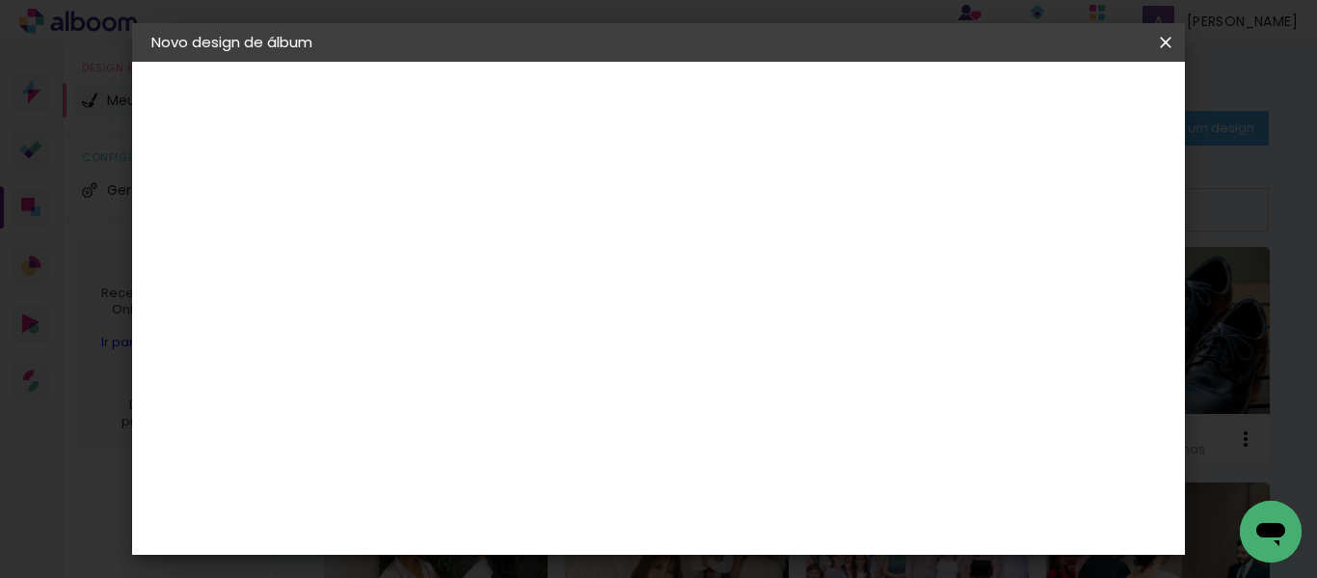
click at [467, 247] on input at bounding box center [467, 259] width 0 height 30
type input "CAROL E FLAVIO"
type paper-input "CAROL E FLAVIO"
click at [664, 111] on paper-button "Avançar" at bounding box center [617, 102] width 94 height 33
click at [608, 355] on input at bounding box center [515, 367] width 195 height 24
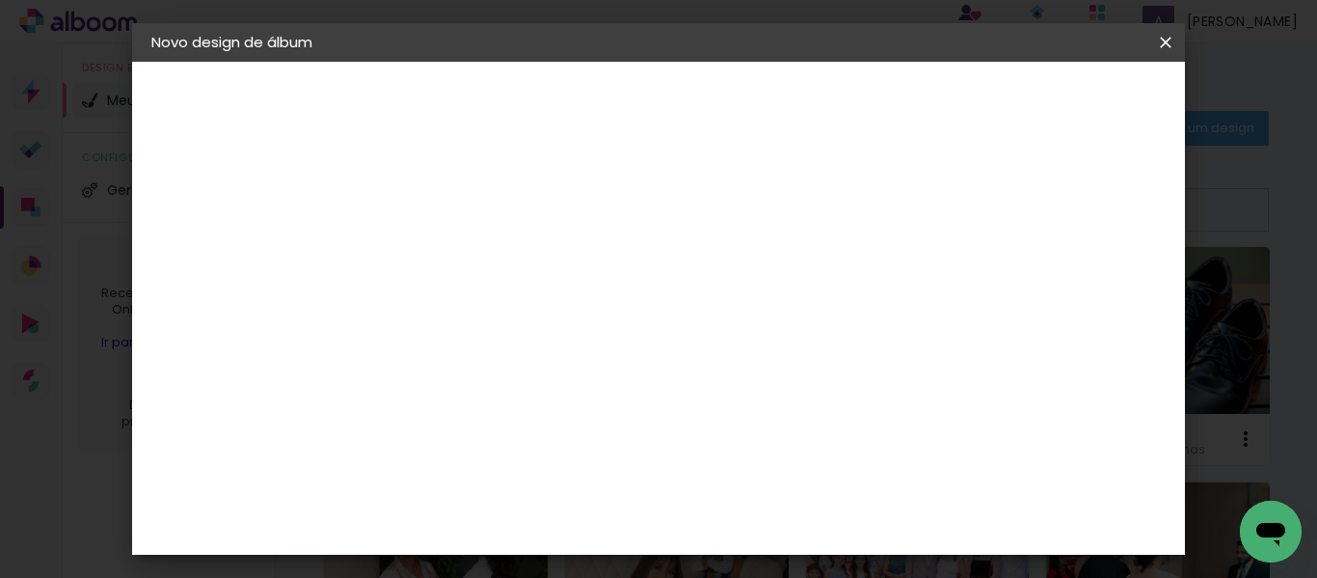
type input "GO"
type paper-input "GO"
click at [500, 430] on div "Go image" at bounding box center [476, 439] width 47 height 31
click at [0, 0] on slot "Avançar" at bounding box center [0, 0] width 0 height 0
click at [542, 321] on input "text" at bounding box center [504, 336] width 75 height 30
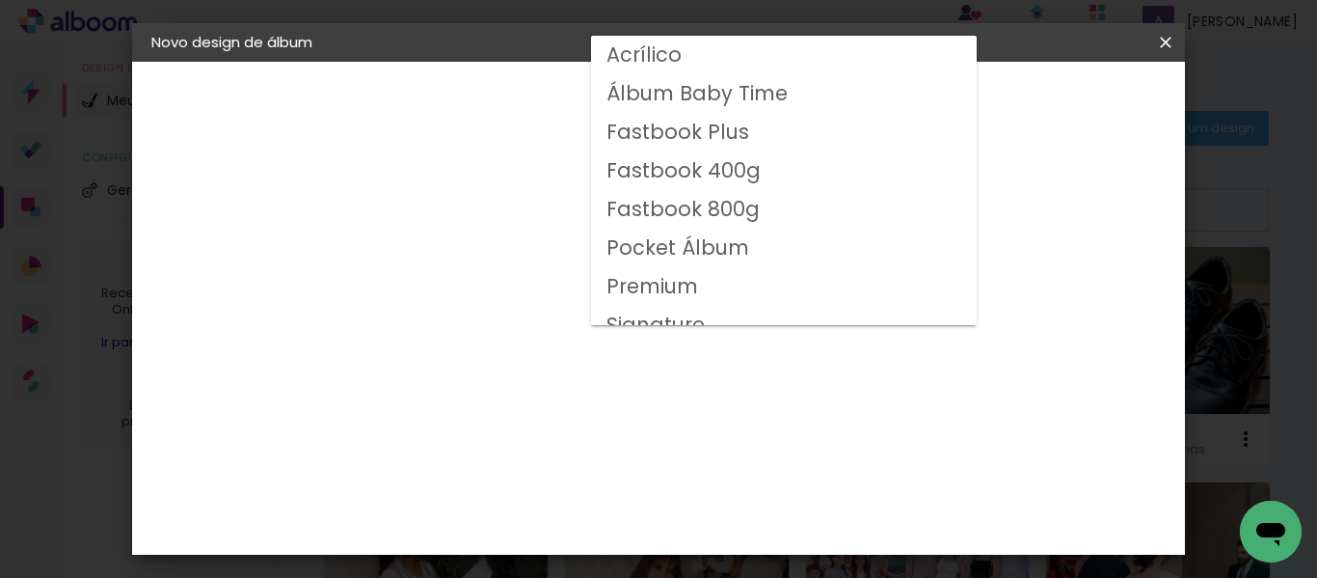
click at [0, 0] on slot "Fastbook 400g" at bounding box center [0, 0] width 0 height 0
type input "Fastbook 400g"
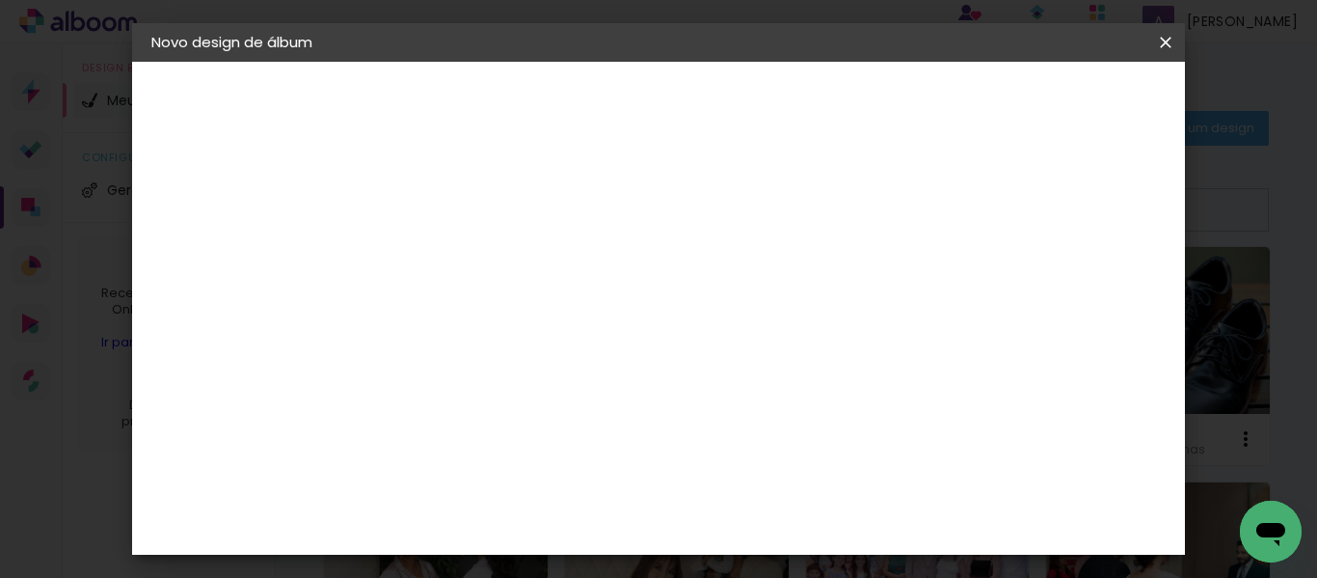
scroll to position [289, 0]
click at [597, 373] on span "30 × 25" at bounding box center [552, 398] width 90 height 51
click at [0, 0] on slot "Avançar" at bounding box center [0, 0] width 0 height 0
click at [780, 95] on span "Iniciar design" at bounding box center [758, 108] width 44 height 27
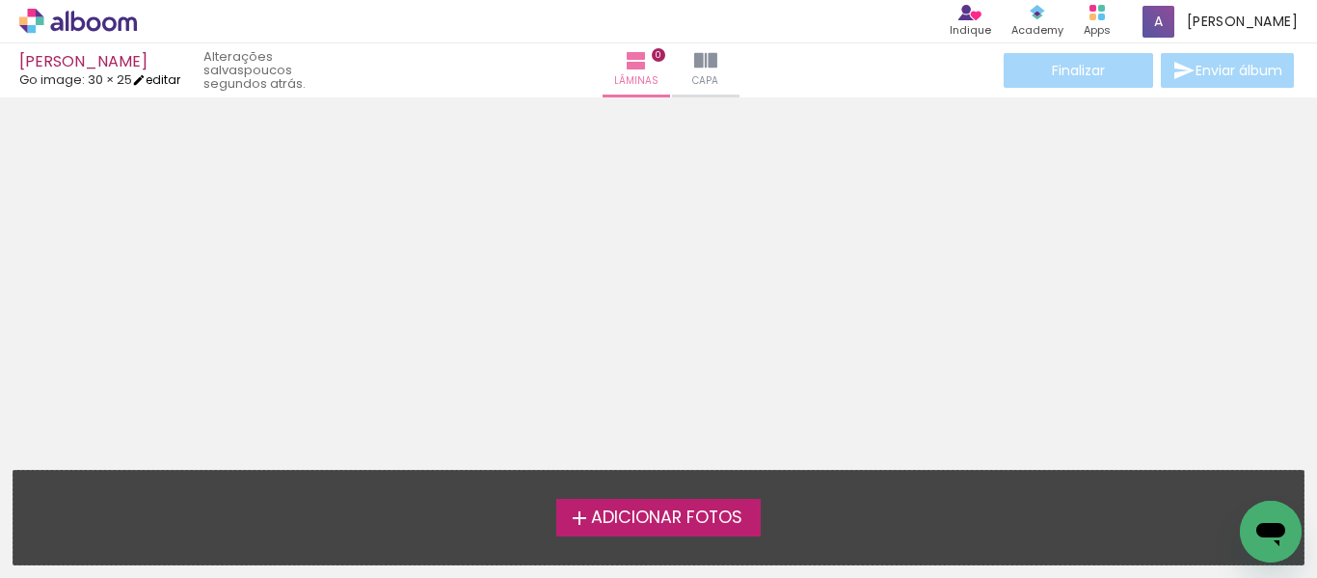
click at [169, 77] on link "editar" at bounding box center [156, 79] width 48 height 16
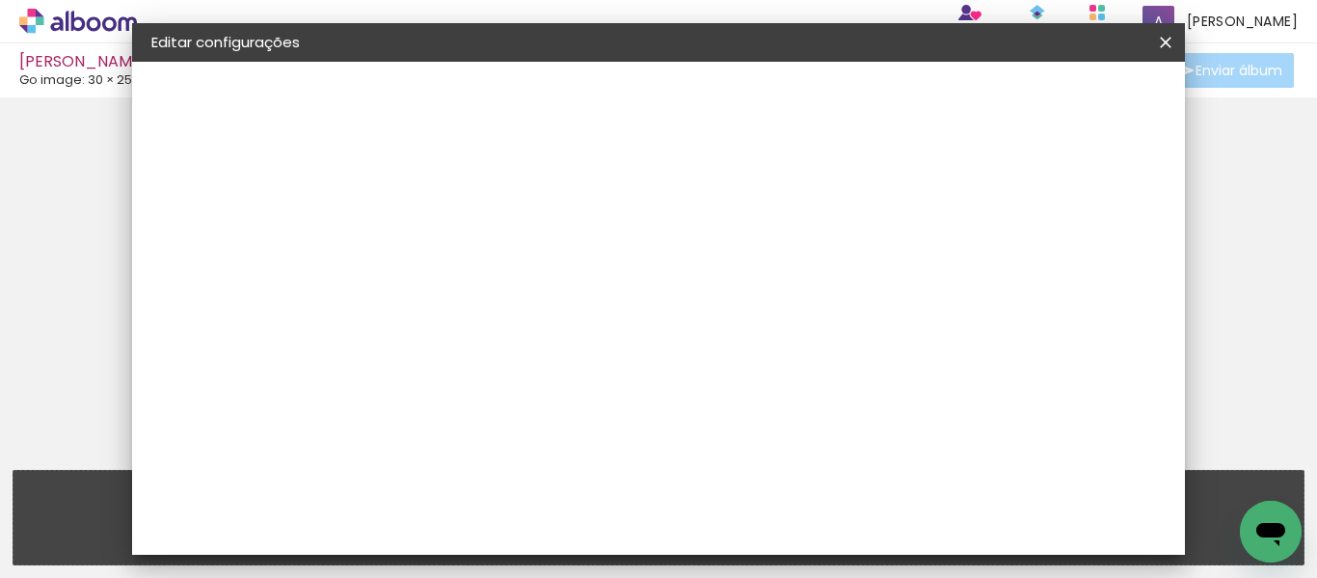
click at [244, 277] on small "25.4 × 60.96 cm" at bounding box center [255, 282] width 92 height 12
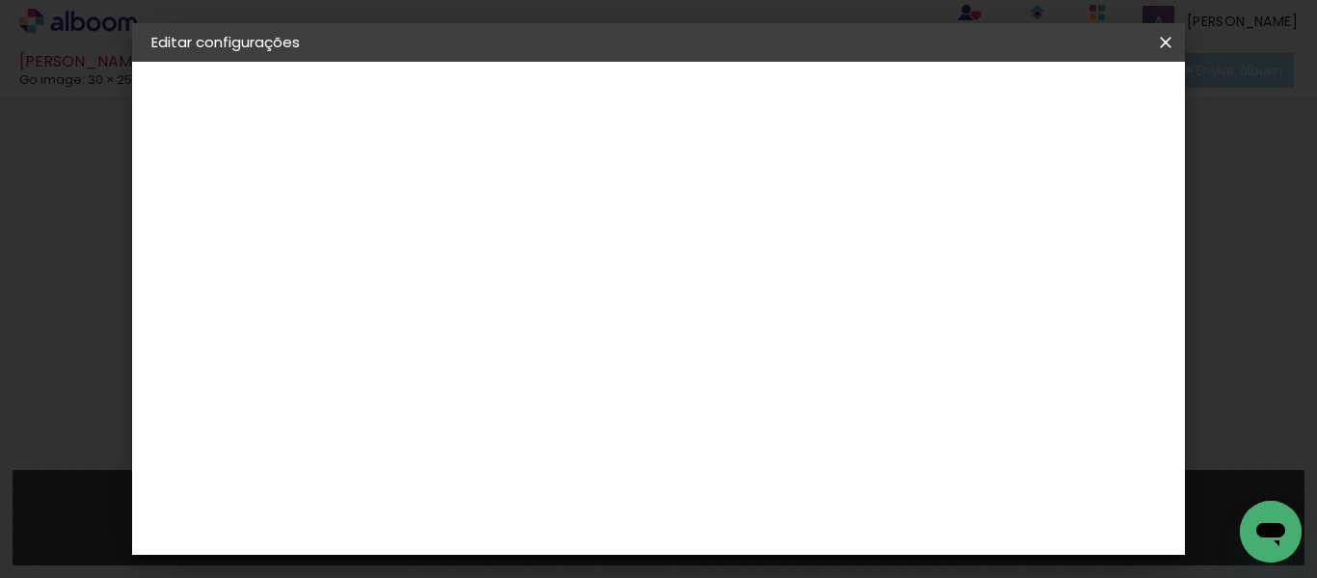
click at [572, 322] on div "Escolha o tamanho" at bounding box center [516, 357] width 112 height 90
click at [572, 312] on div "Escolha o tamanho" at bounding box center [516, 357] width 112 height 90
click at [189, 197] on div "2. Especificações" at bounding box center [256, 197] width 211 height 23
click at [0, 0] on slot "Voltar" at bounding box center [0, 0] width 0 height 0
click at [502, 361] on input at bounding box center [515, 367] width 195 height 24
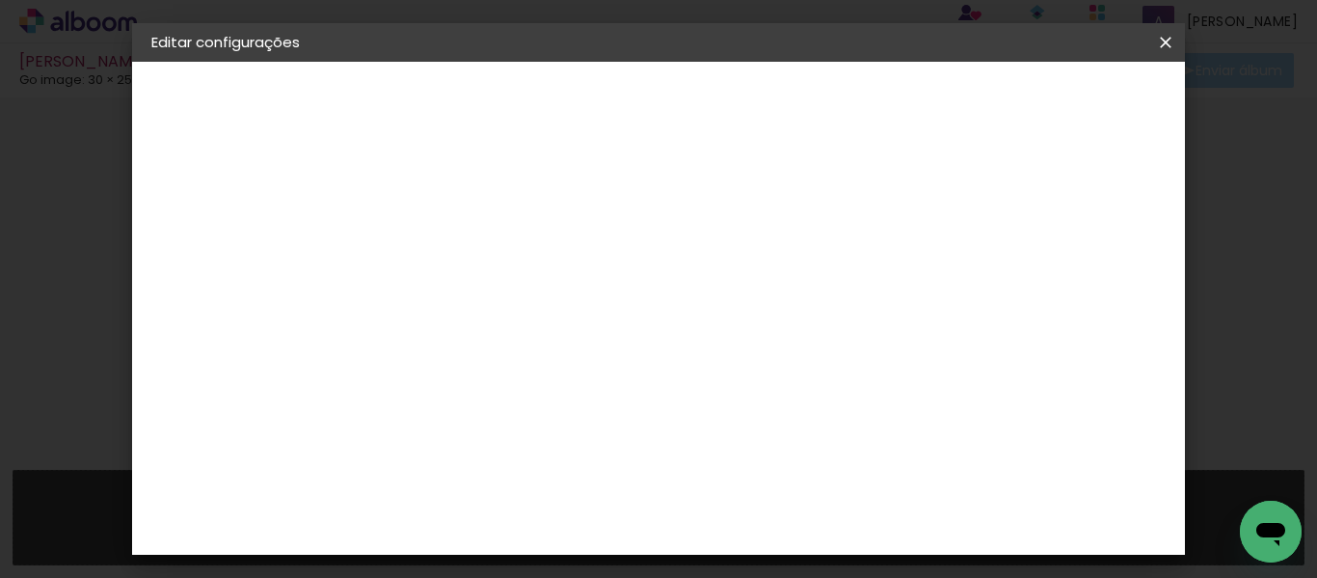
type input "GO"
type paper-input "GO"
click at [500, 432] on div "Go image" at bounding box center [476, 439] width 47 height 31
click at [775, 91] on paper-button "Avançar" at bounding box center [728, 102] width 94 height 33
click at [542, 321] on input "text" at bounding box center [504, 336] width 75 height 30
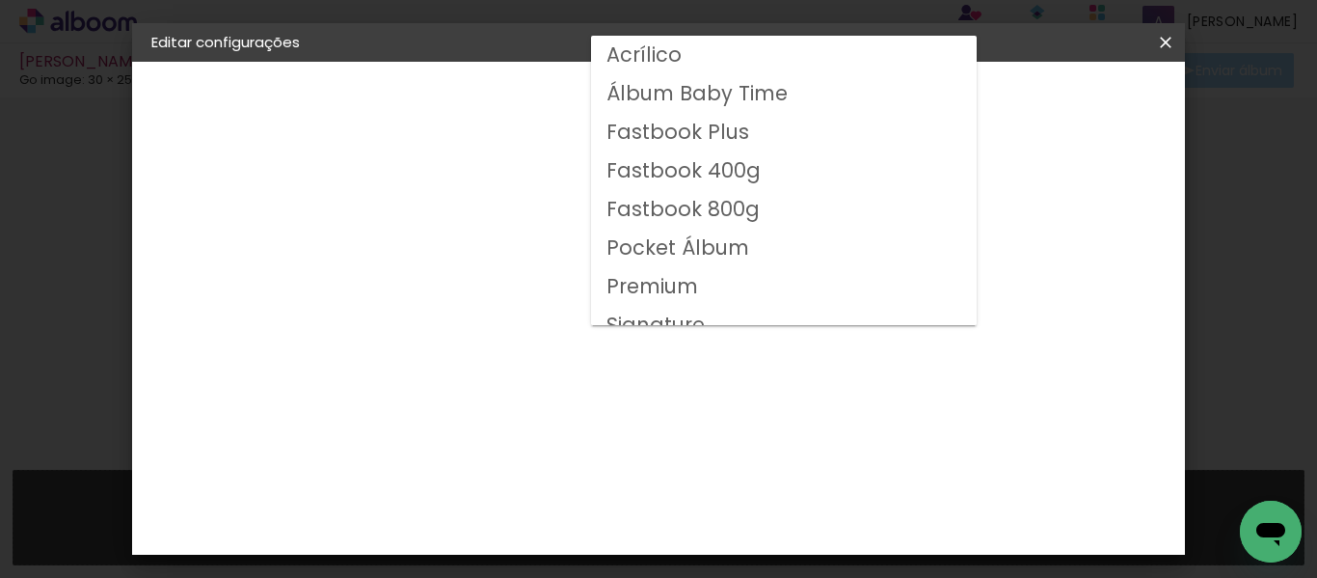
click at [0, 0] on slot "Fastbook 400g" at bounding box center [0, 0] width 0 height 0
type input "Fastbook 400g"
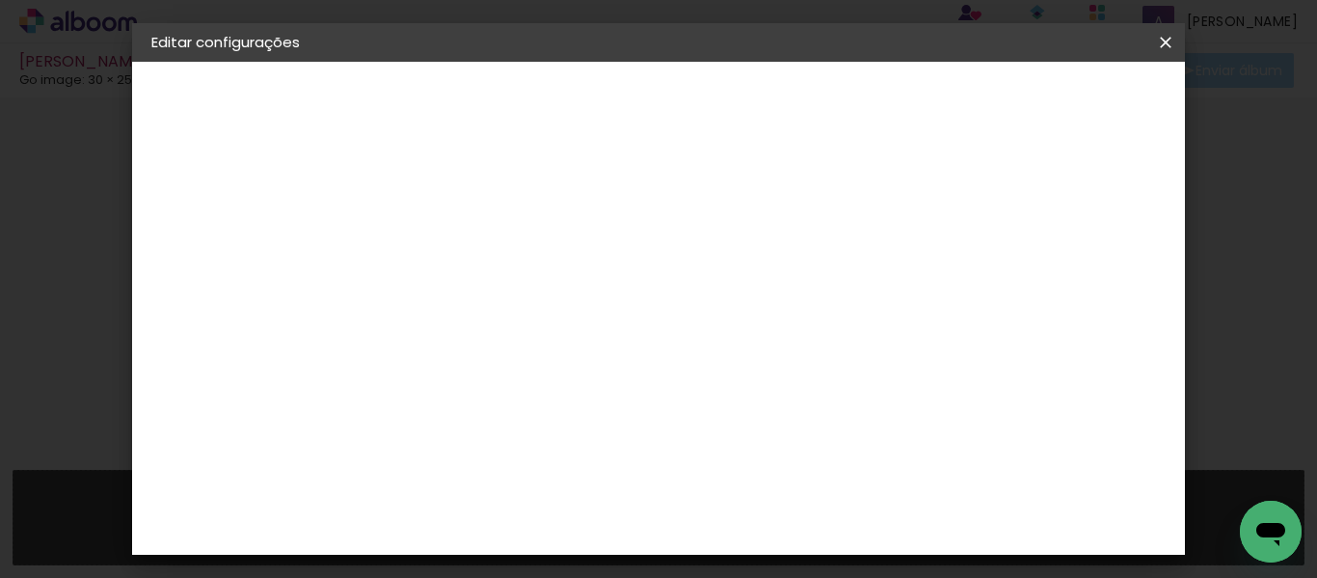
scroll to position [482, 0]
click at [597, 407] on span "20 × 20" at bounding box center [552, 438] width 90 height 63
click at [0, 0] on slot "Avançar" at bounding box center [0, 0] width 0 height 0
click at [741, 102] on span "Salvar configurações" at bounding box center [692, 108] width 98 height 27
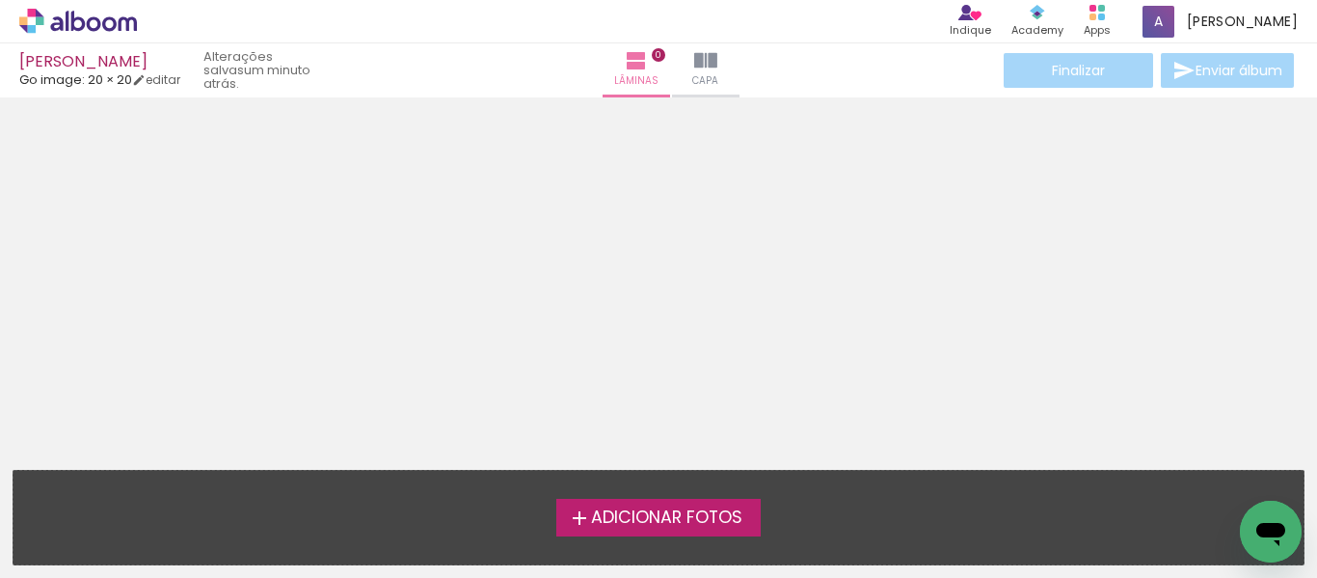
click at [634, 519] on span "Adicionar Fotos" at bounding box center [666, 517] width 151 height 17
click at [0, 0] on input "file" at bounding box center [0, 0] width 0 height 0
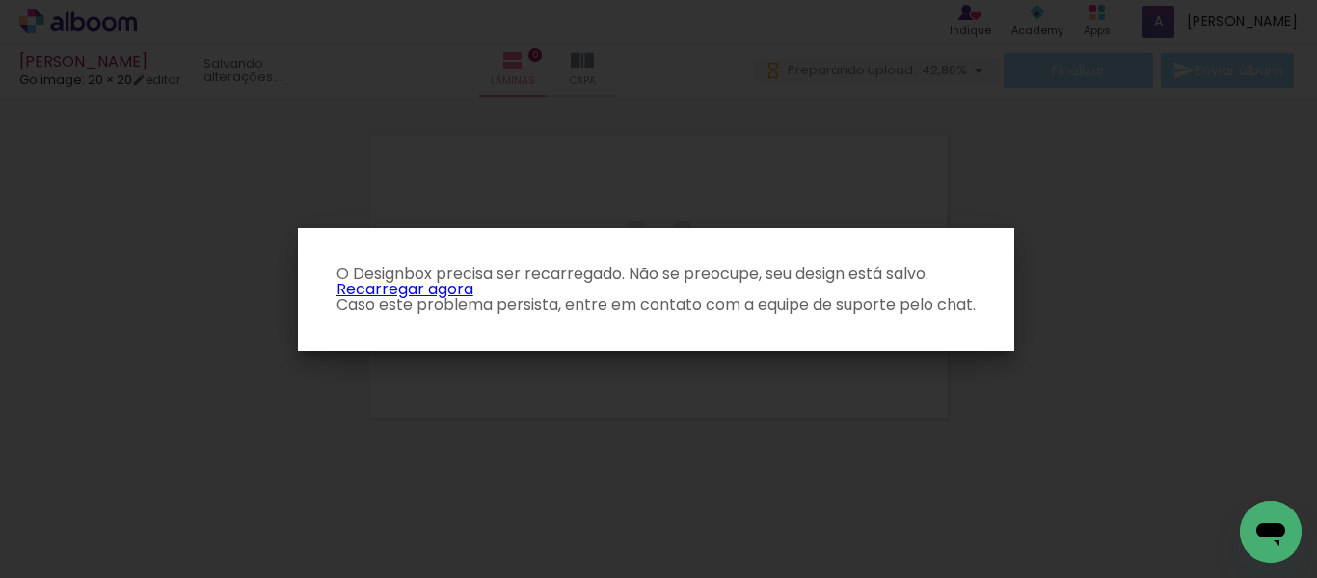
click at [390, 288] on link "Recarregar agora" at bounding box center [404, 289] width 137 height 22
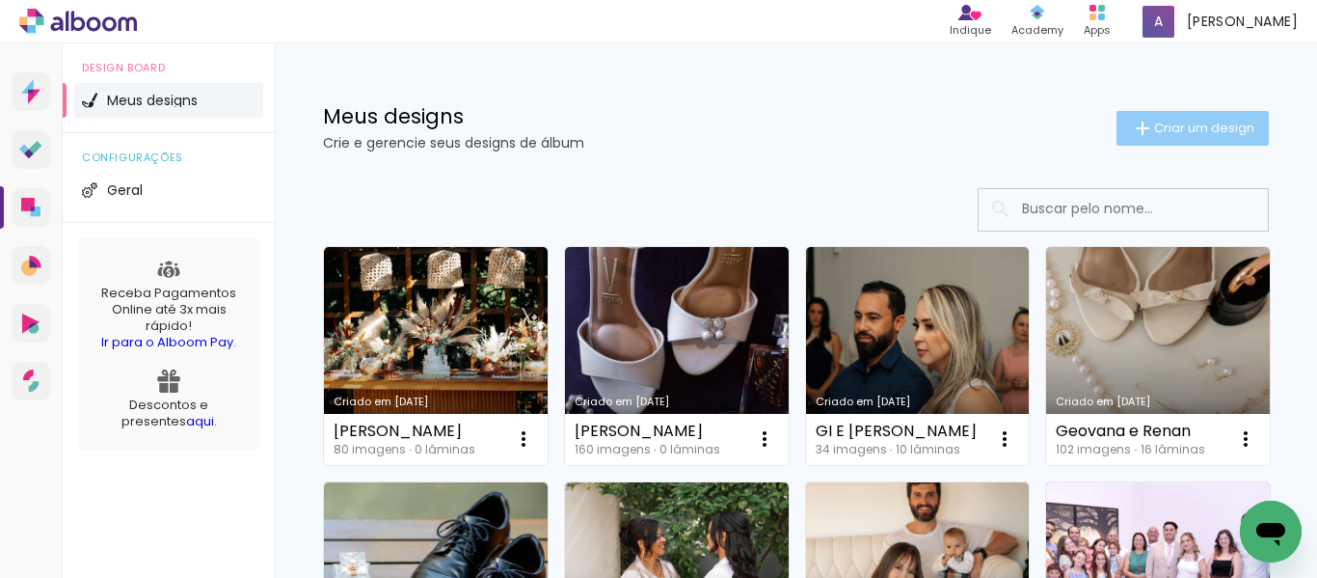
click at [1169, 130] on span "Criar um design" at bounding box center [1204, 127] width 100 height 13
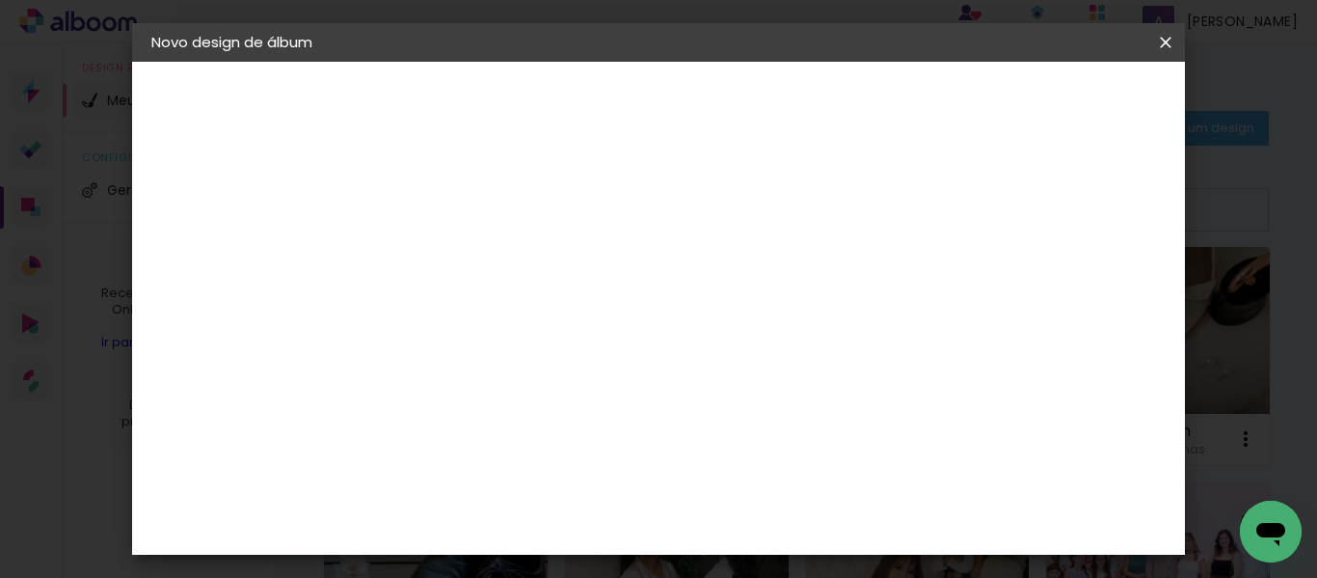
click at [467, 250] on input at bounding box center [467, 259] width 0 height 30
type input "HENRIQUE E GABI"
type paper-input "HENRIQUE E GABI"
click at [0, 0] on slot "Avançar" at bounding box center [0, 0] width 0 height 0
click at [613, 370] on input at bounding box center [515, 367] width 195 height 24
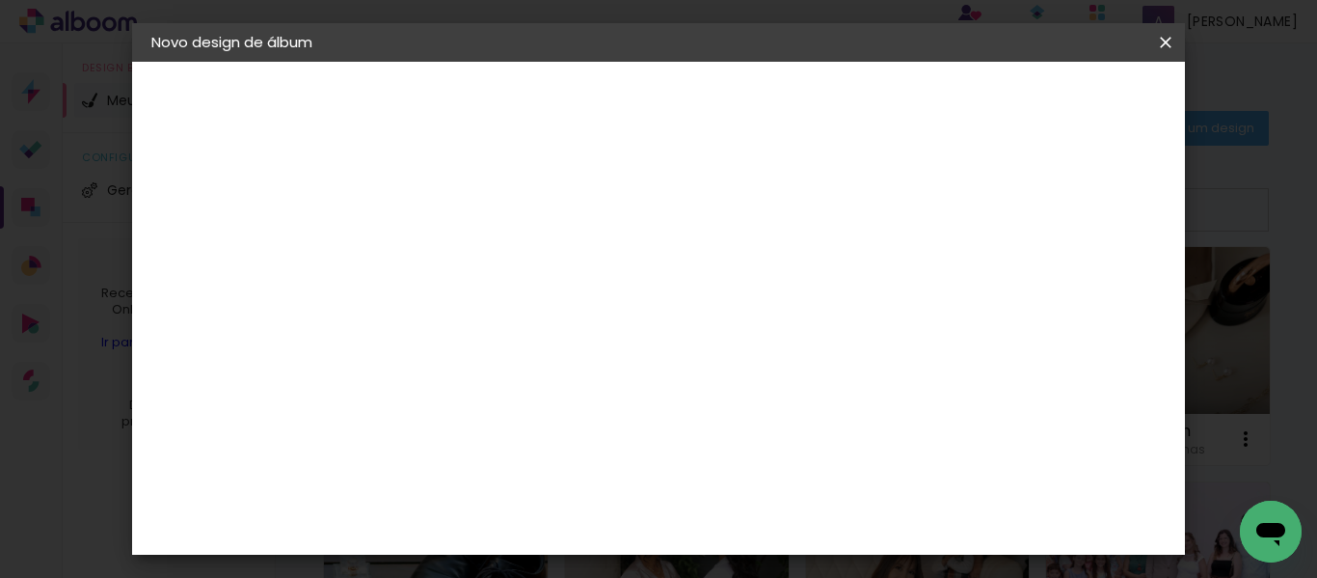
type input "GO"
type paper-input "GO"
click at [500, 432] on div "Go image" at bounding box center [476, 439] width 47 height 31
click at [0, 0] on slot "Avançar" at bounding box center [0, 0] width 0 height 0
click at [542, 321] on input "text" at bounding box center [504, 336] width 75 height 30
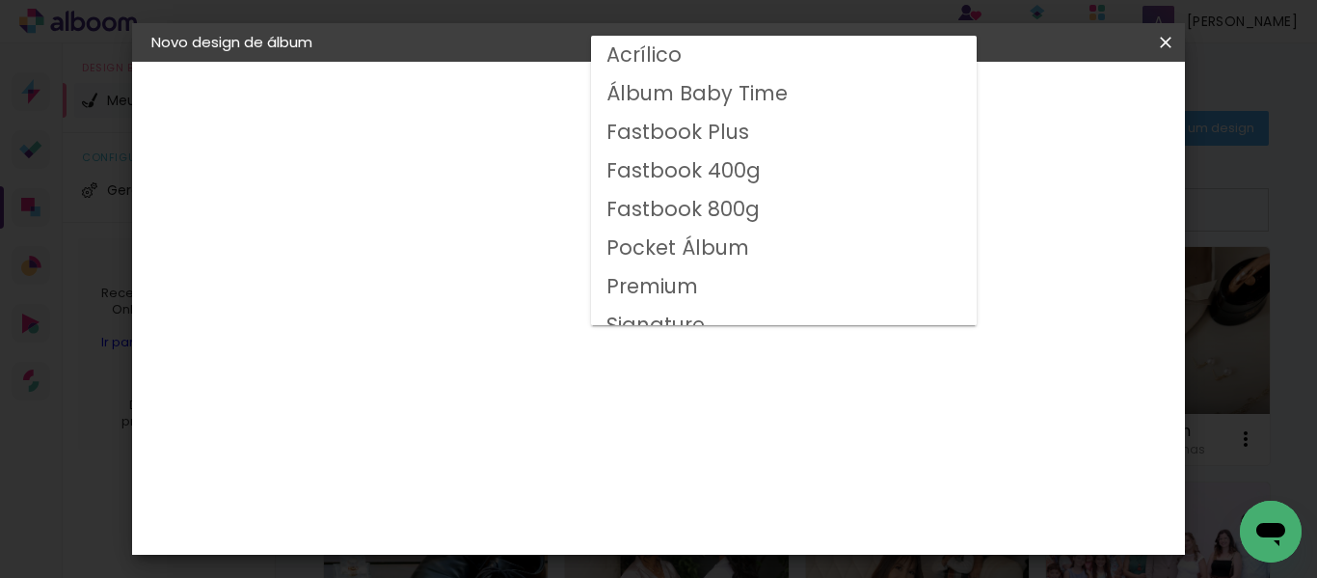
click at [0, 0] on slot "Fastbook 400g" at bounding box center [0, 0] width 0 height 0
type input "Fastbook 400g"
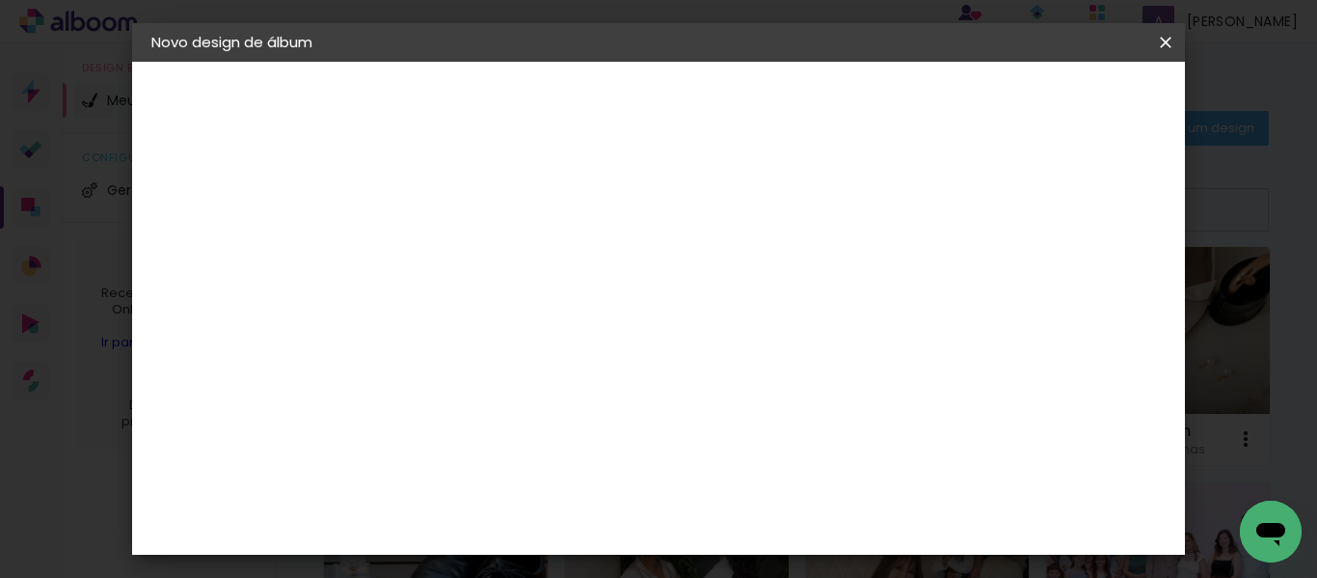
scroll to position [289, 0]
click at [597, 373] on span "30 × 25" at bounding box center [552, 398] width 90 height 51
click at [781, 91] on paper-button "Avançar" at bounding box center [733, 102] width 94 height 33
click at [780, 102] on span "Iniciar design" at bounding box center [758, 108] width 44 height 27
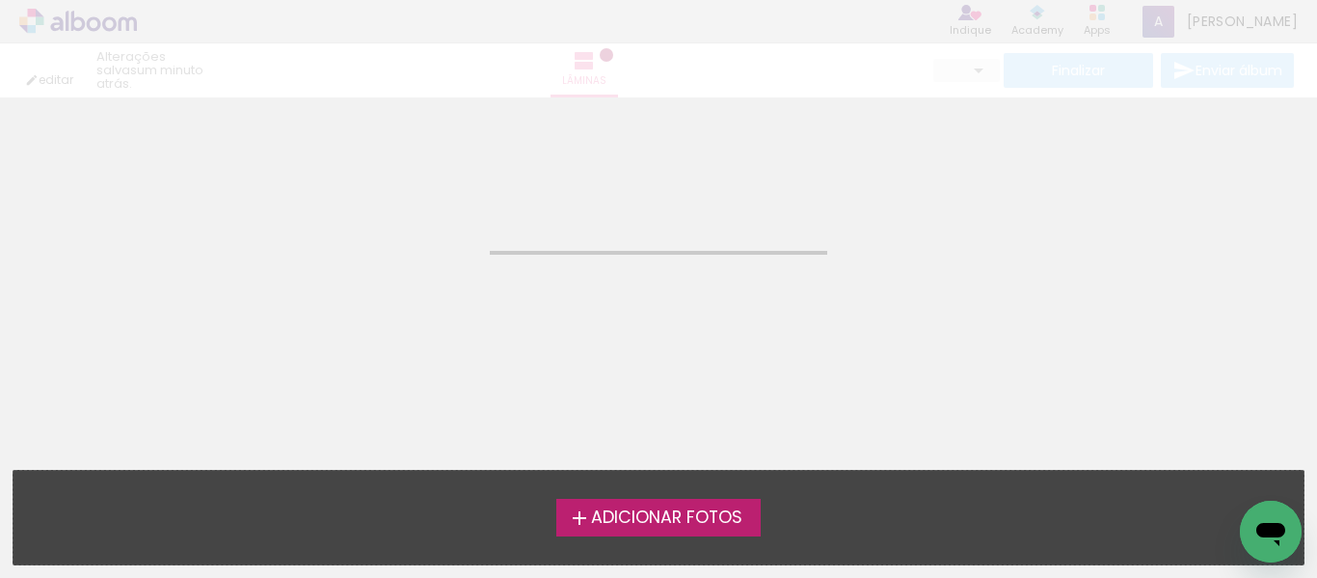
click at [645, 509] on span "Adicionar Fotos" at bounding box center [666, 517] width 151 height 17
click at [0, 0] on input "file" at bounding box center [0, 0] width 0 height 0
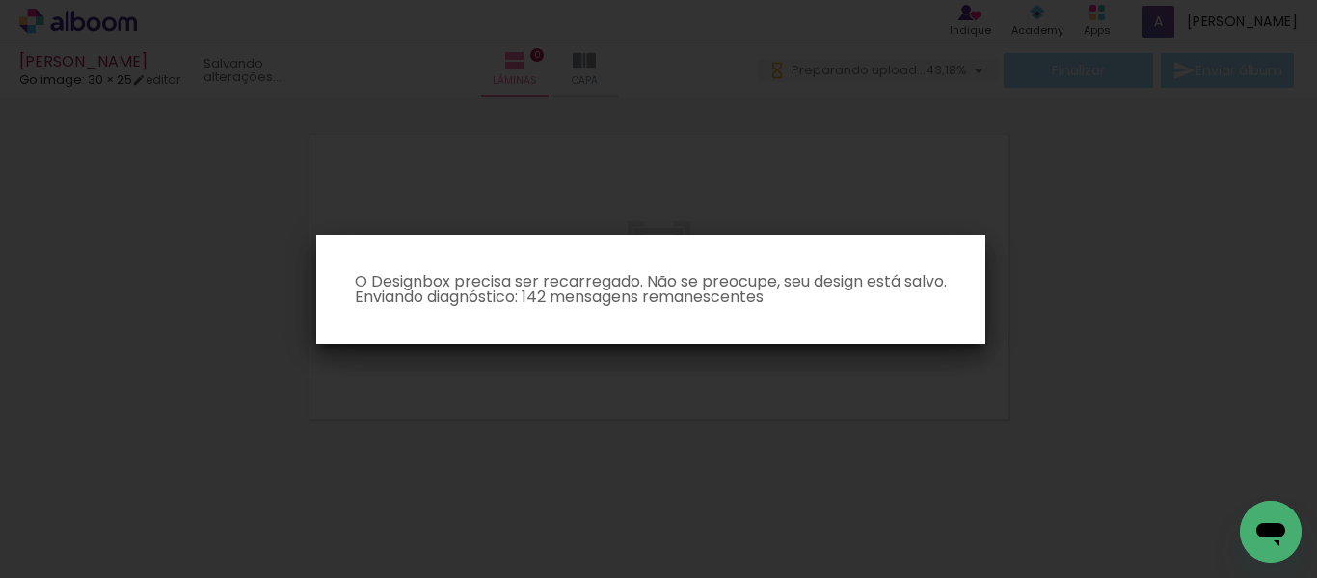
click at [884, 239] on paper-dialog "O Designbox precisa ser recarregado. Não se preocupe, seu design está salvo. En…" at bounding box center [650, 289] width 669 height 108
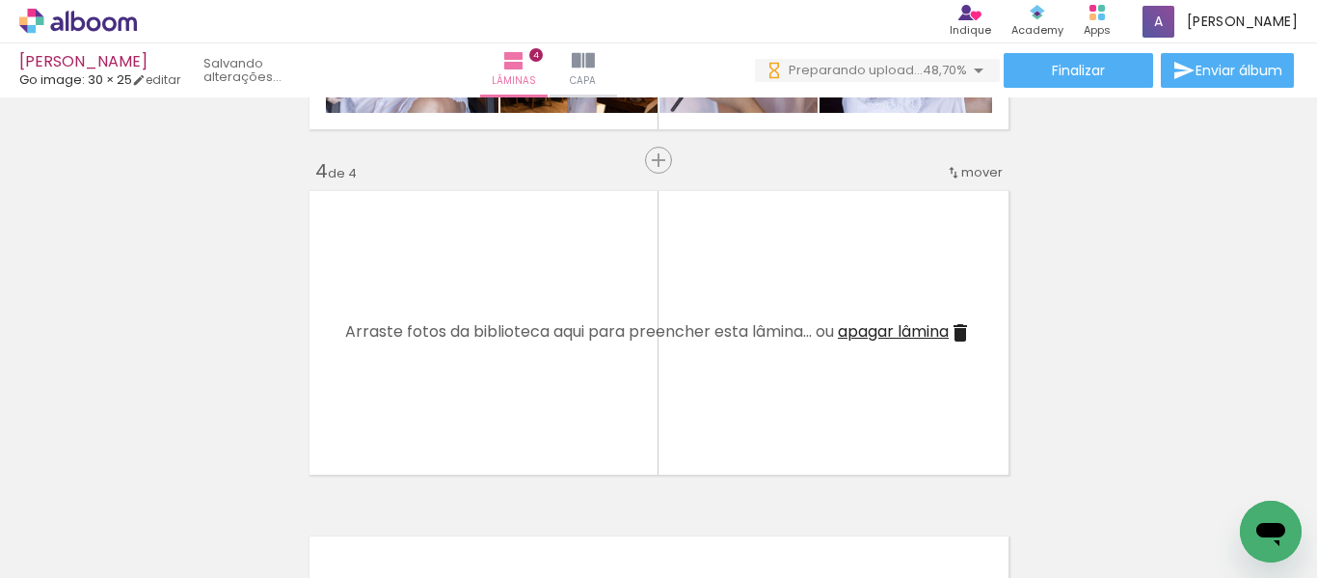
scroll to position [0, 8209]
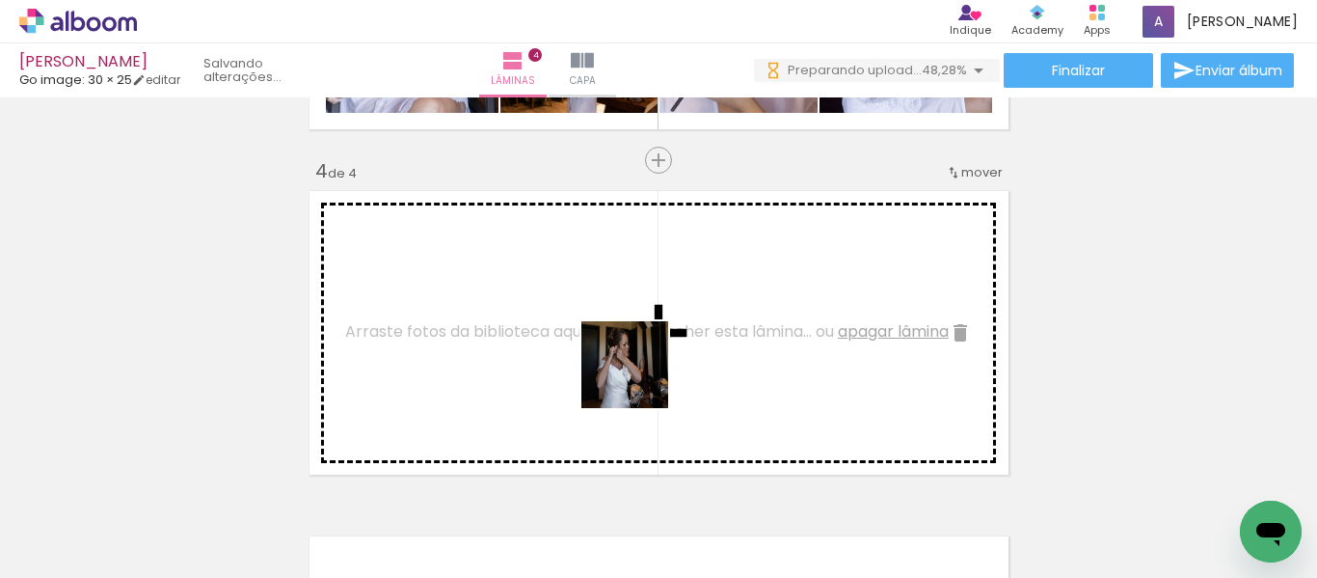
drag, startPoint x: 664, startPoint y: 478, endPoint x: 639, endPoint y: 379, distance: 102.4
click at [639, 379] on quentale-workspace at bounding box center [658, 289] width 1317 height 578
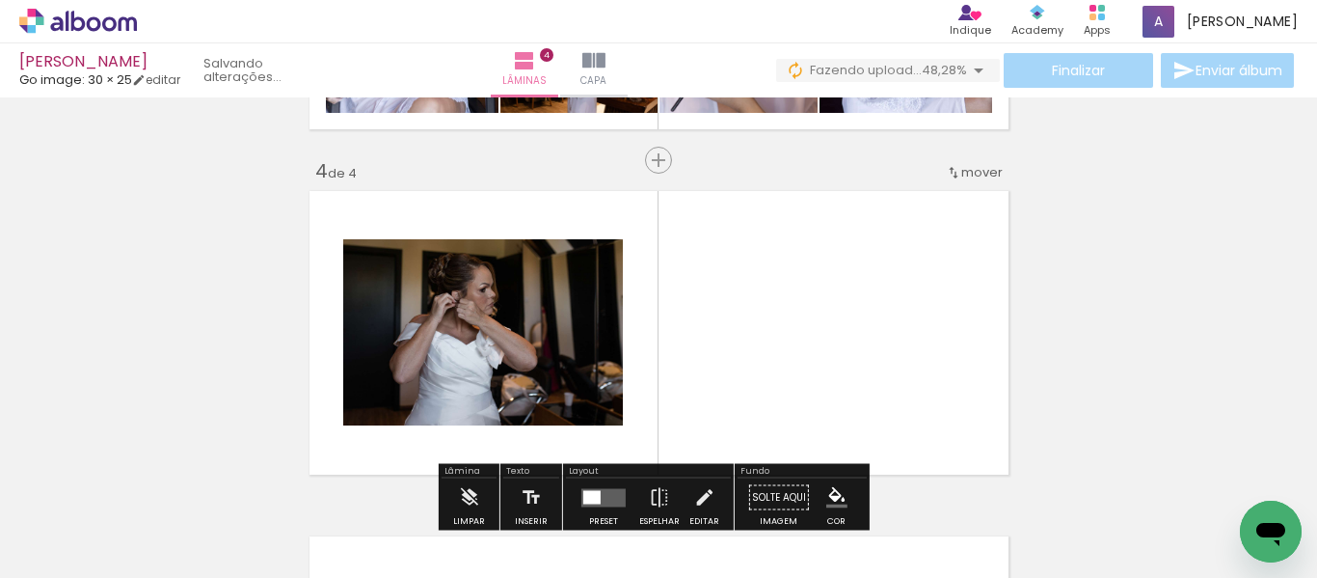
scroll to position [0, 8395]
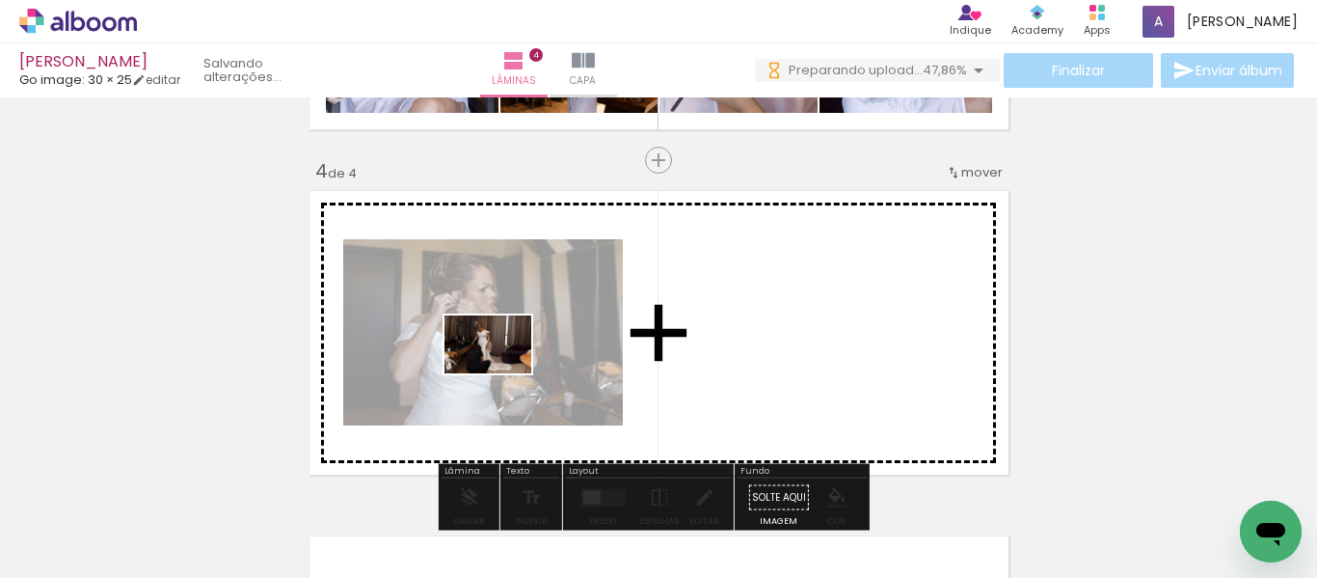
drag, startPoint x: 565, startPoint y: 529, endPoint x: 502, endPoint y: 373, distance: 168.3
click at [502, 373] on quentale-workspace at bounding box center [658, 289] width 1317 height 578
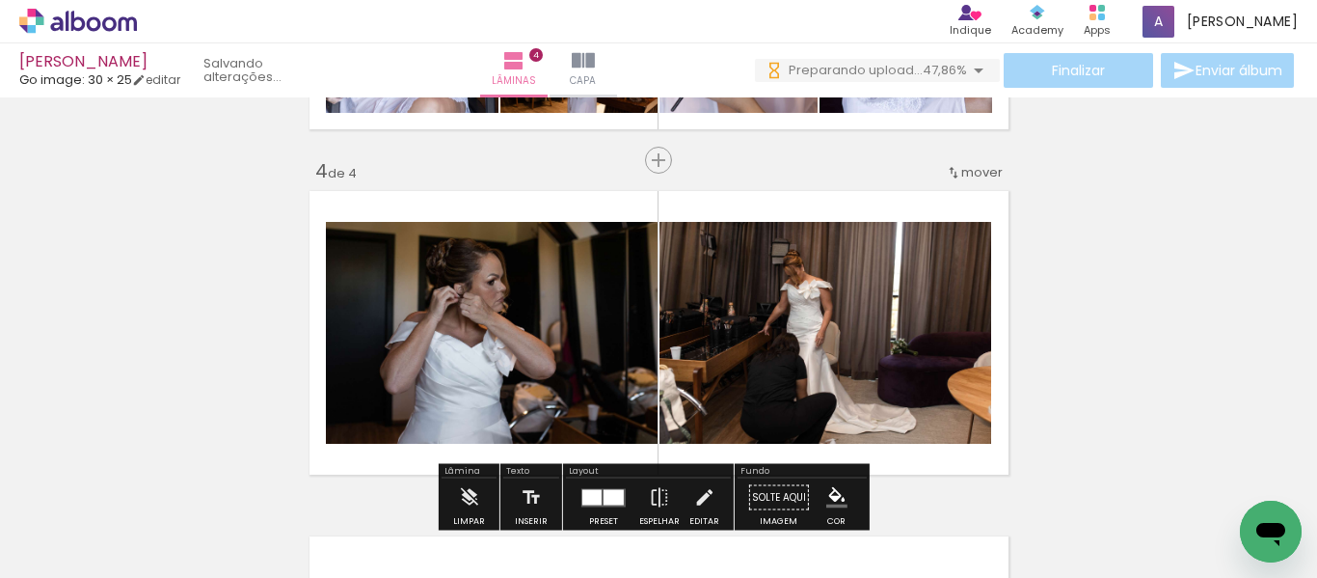
drag, startPoint x: 781, startPoint y: 511, endPoint x: 661, endPoint y: 519, distance: 119.8
click at [752, 408] on quentale-workspace at bounding box center [658, 289] width 1317 height 578
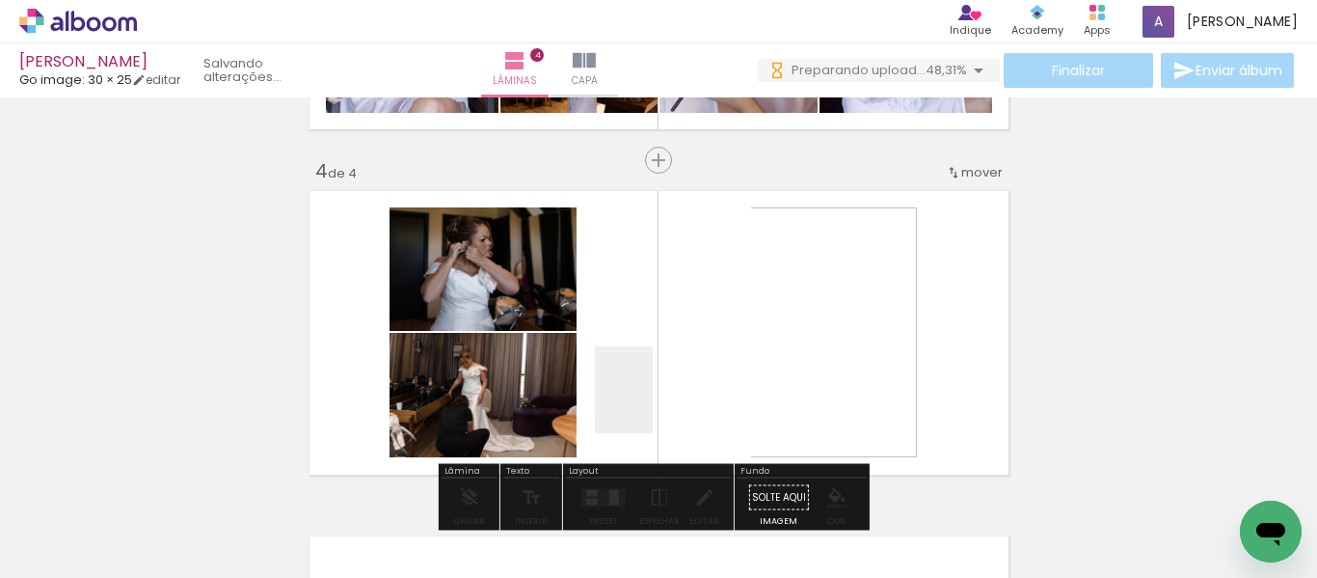
drag, startPoint x: 653, startPoint y: 404, endPoint x: 572, endPoint y: 507, distance: 131.2
click at [654, 403] on quentale-workspace at bounding box center [658, 289] width 1317 height 578
